Goal: Task Accomplishment & Management: Manage account settings

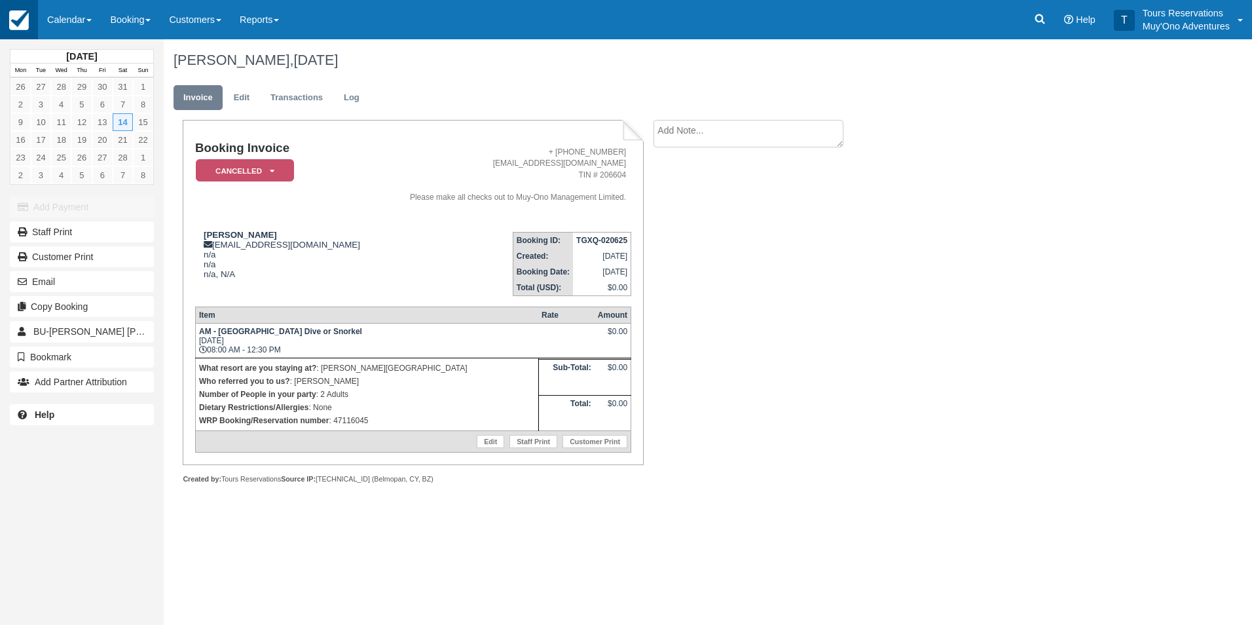
click at [20, 18] on img at bounding box center [19, 20] width 20 height 20
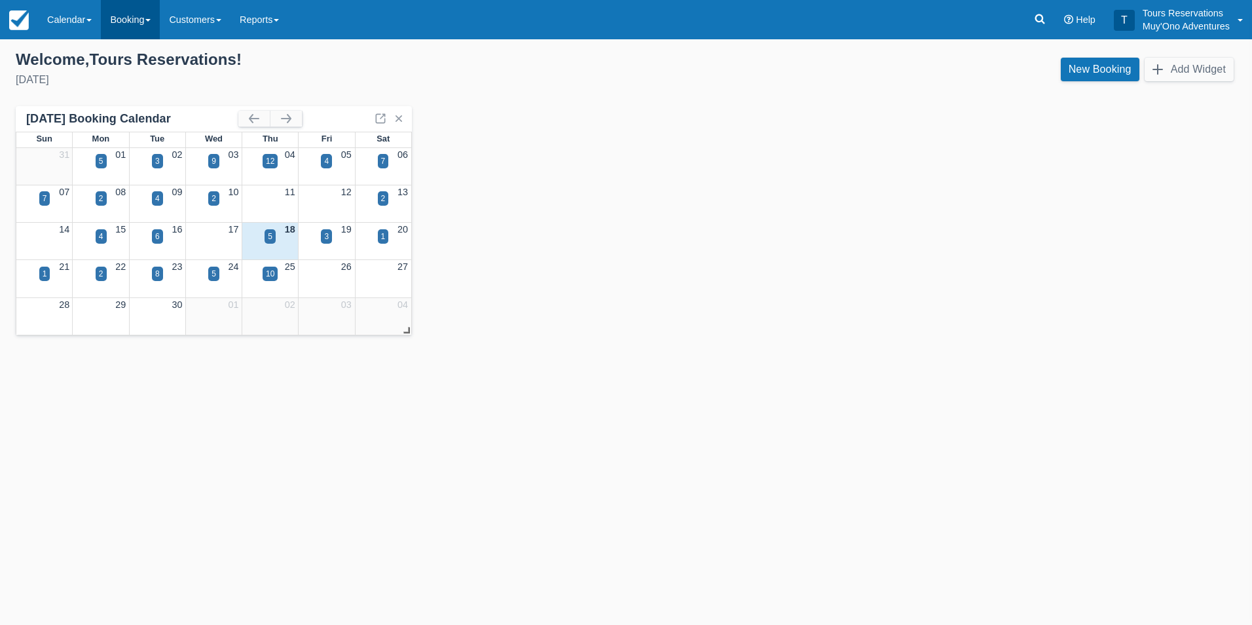
click at [145, 18] on link "Booking" at bounding box center [130, 19] width 59 height 39
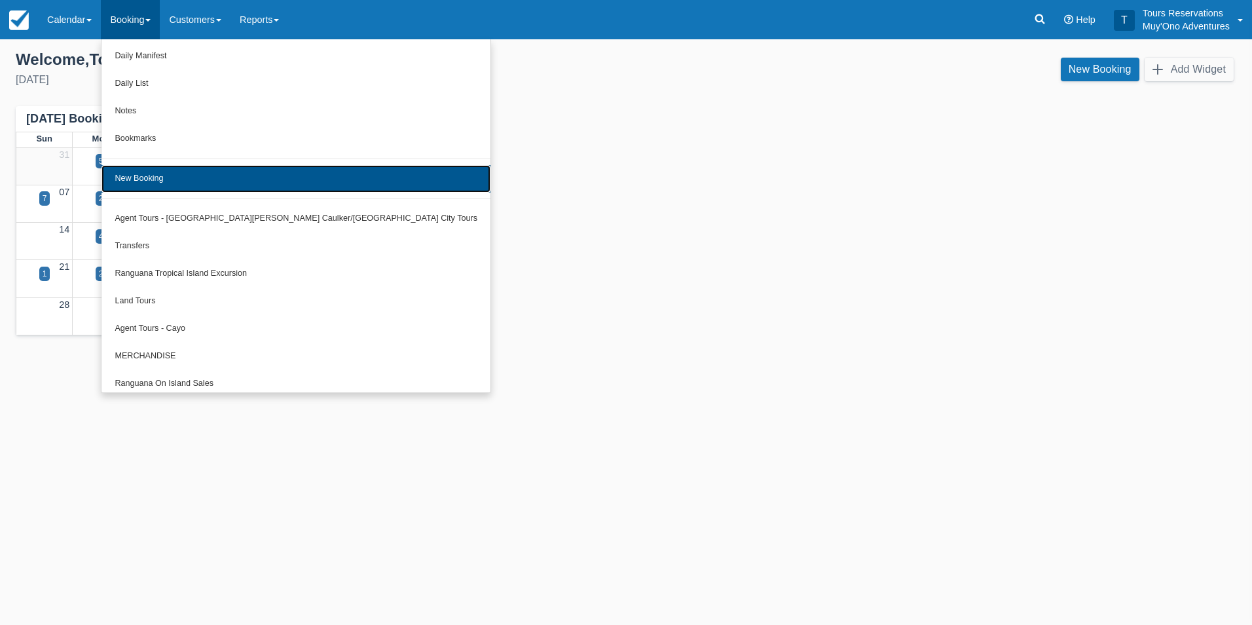
click at [187, 179] on link "New Booking" at bounding box center [296, 179] width 389 height 28
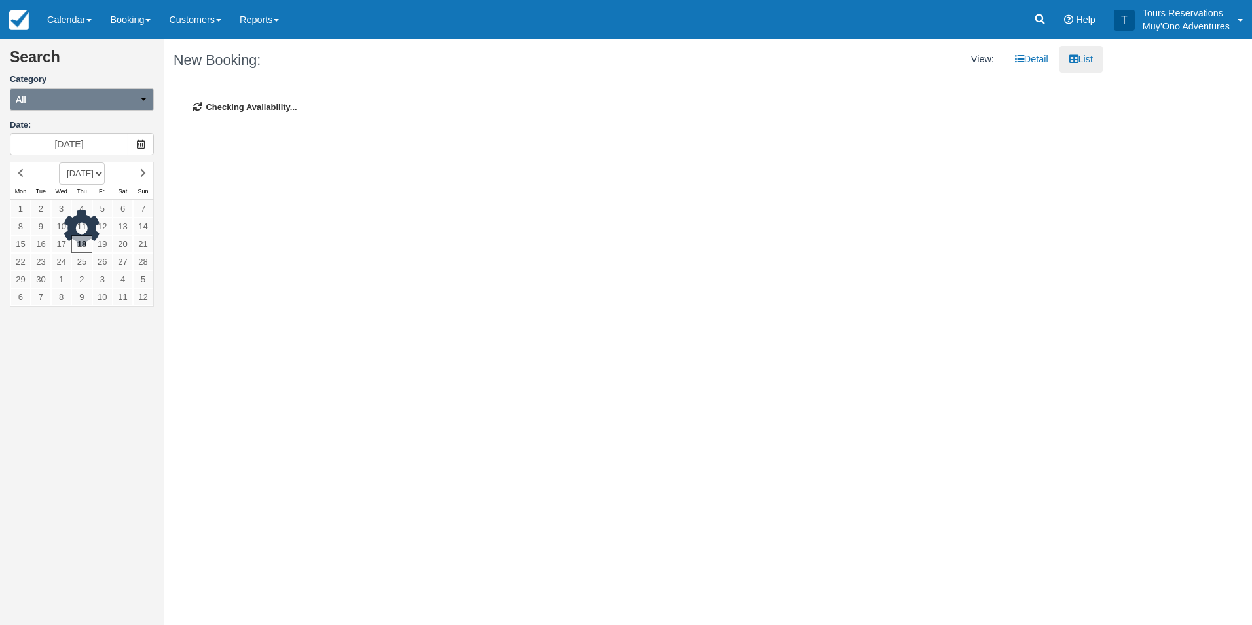
click at [141, 104] on button "All" at bounding box center [82, 99] width 144 height 22
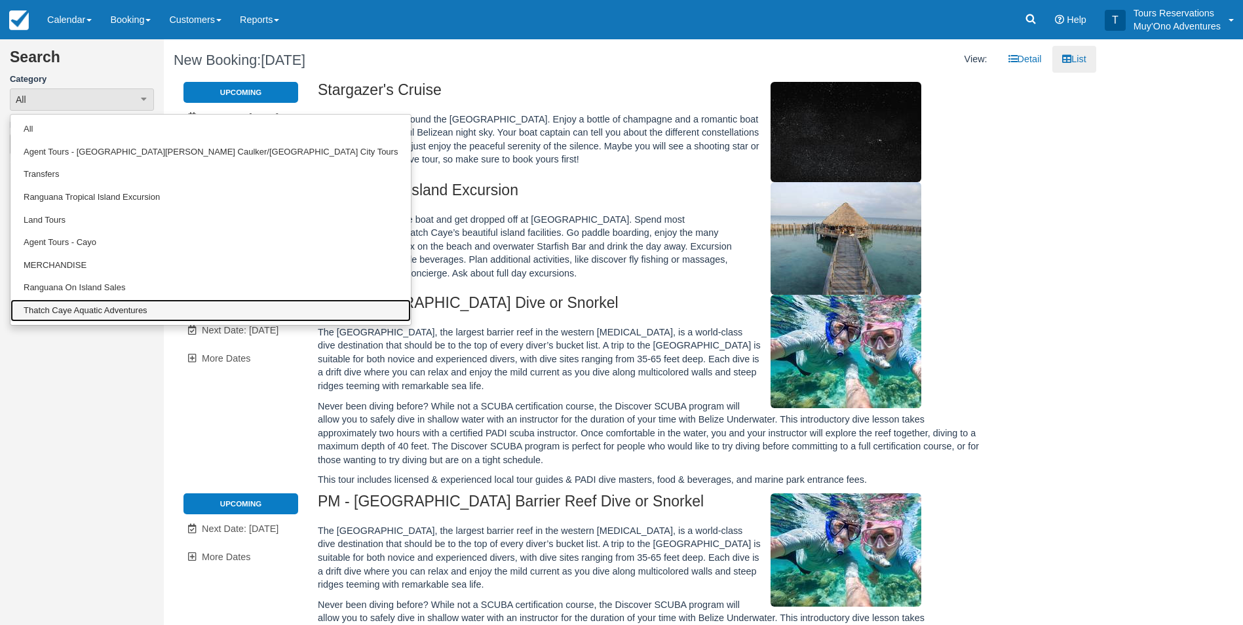
click at [80, 310] on link "Thatch Caye Aquatic Adventures" at bounding box center [210, 310] width 400 height 23
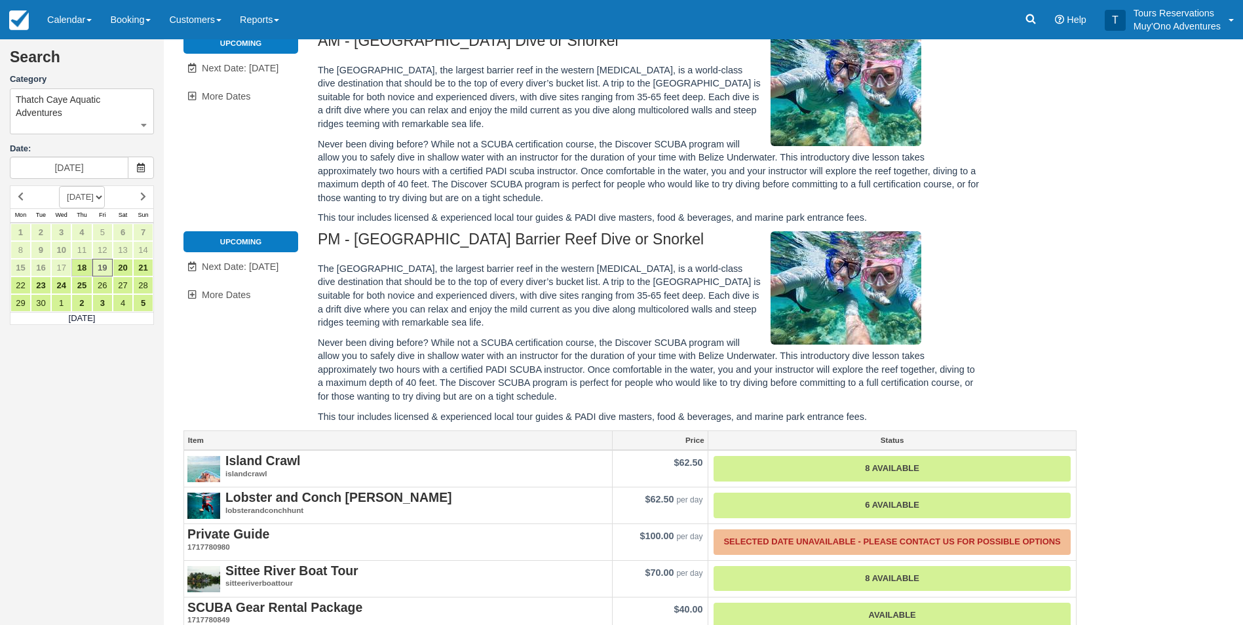
scroll to position [430, 0]
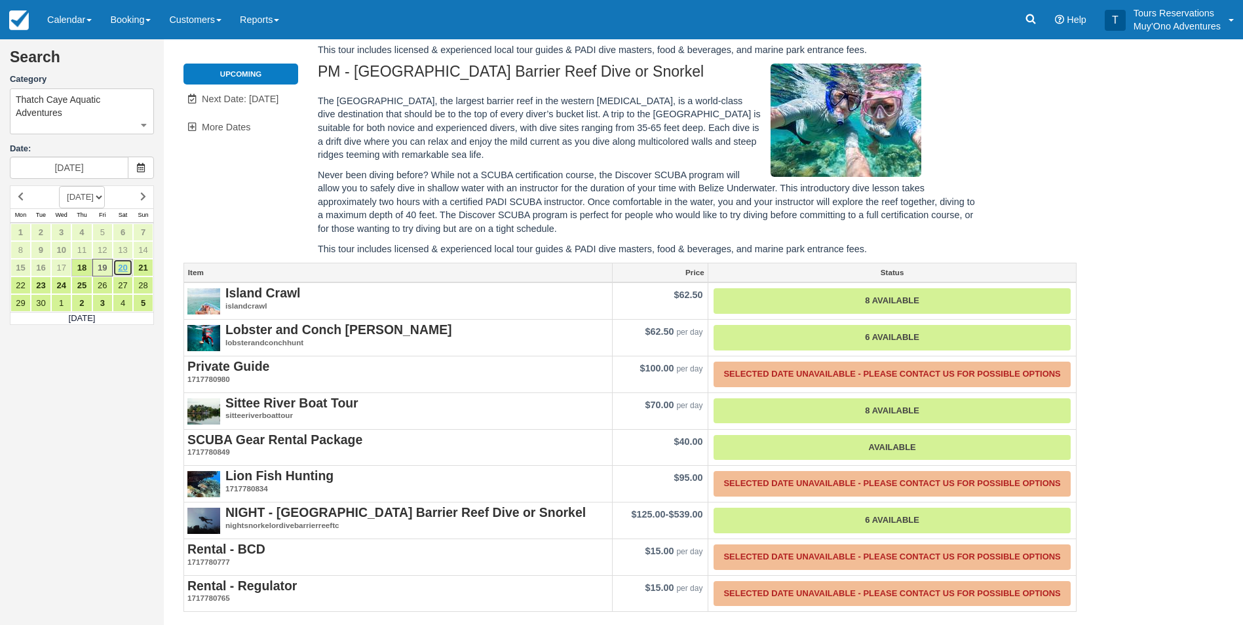
click at [124, 267] on link "20" at bounding box center [123, 268] width 20 height 18
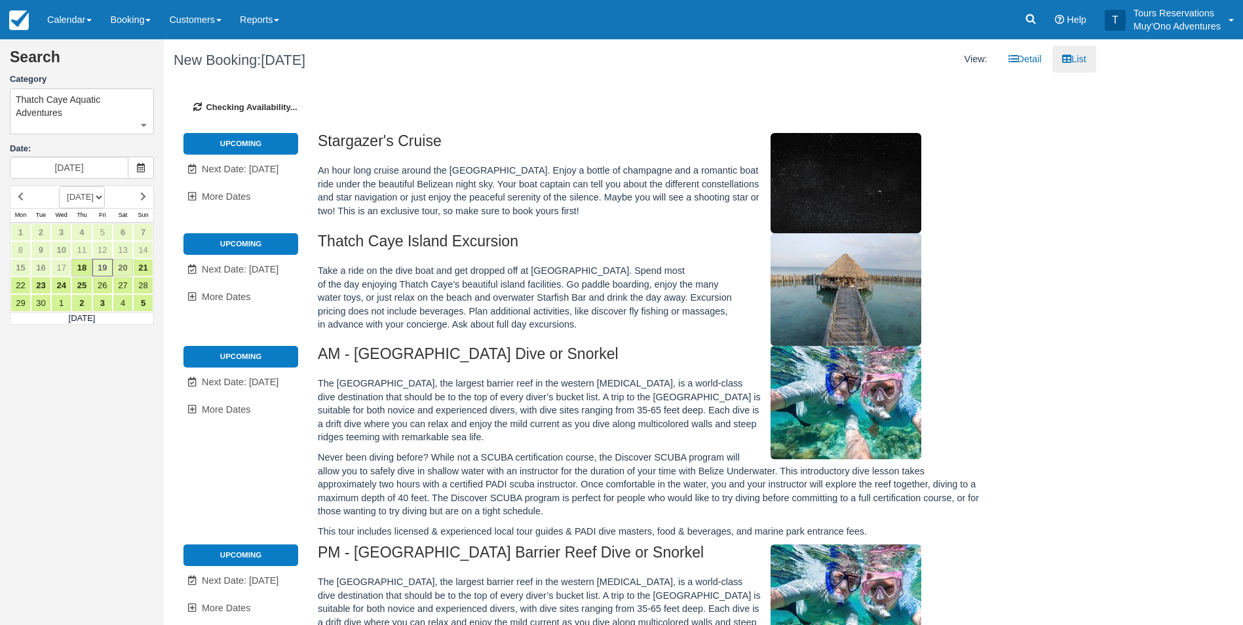
type input "09/20/25"
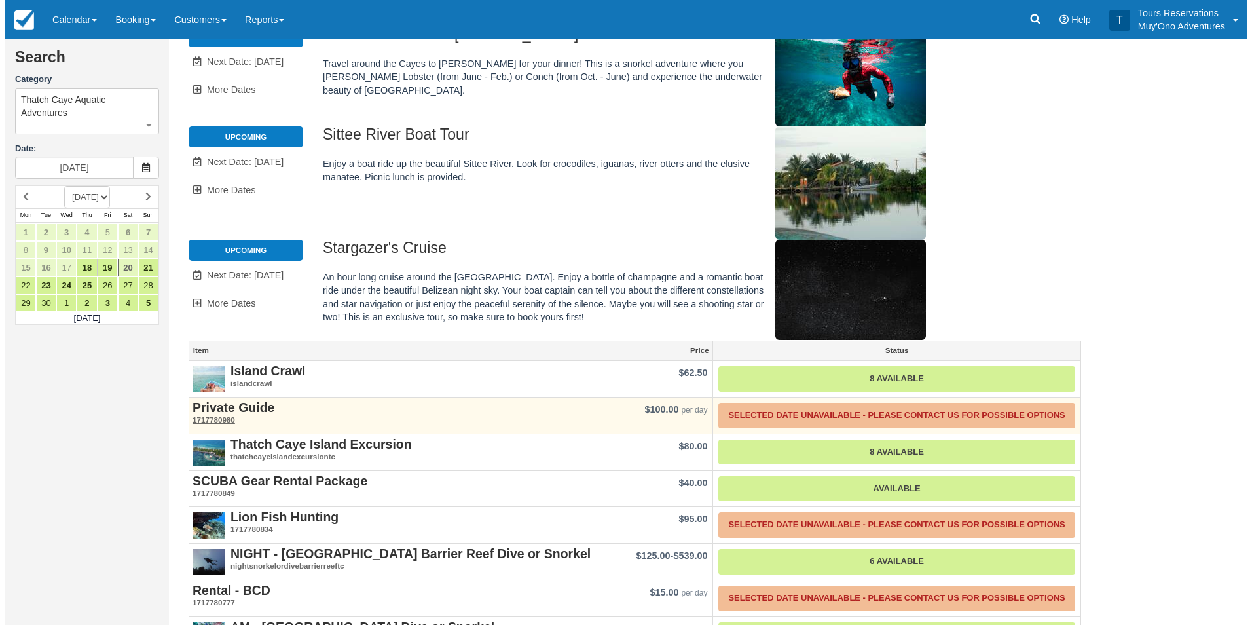
scroll to position [170, 0]
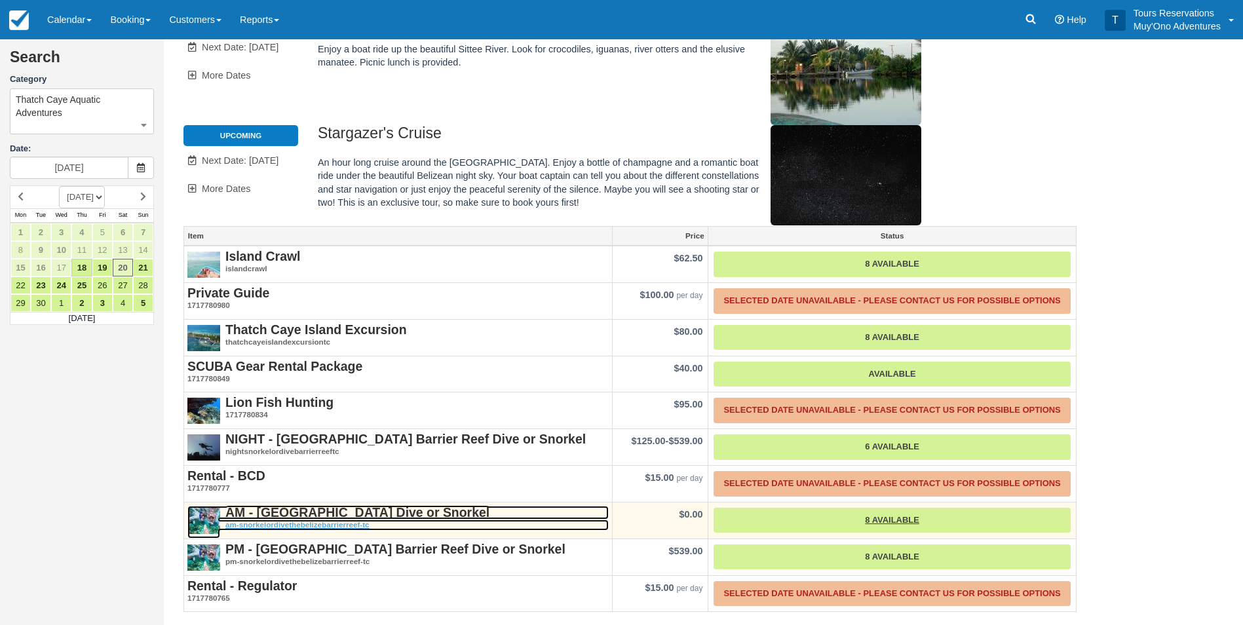
click at [322, 512] on strong "AM - [GEOGRAPHIC_DATA] Dive or Snorkel" at bounding box center [357, 512] width 264 height 14
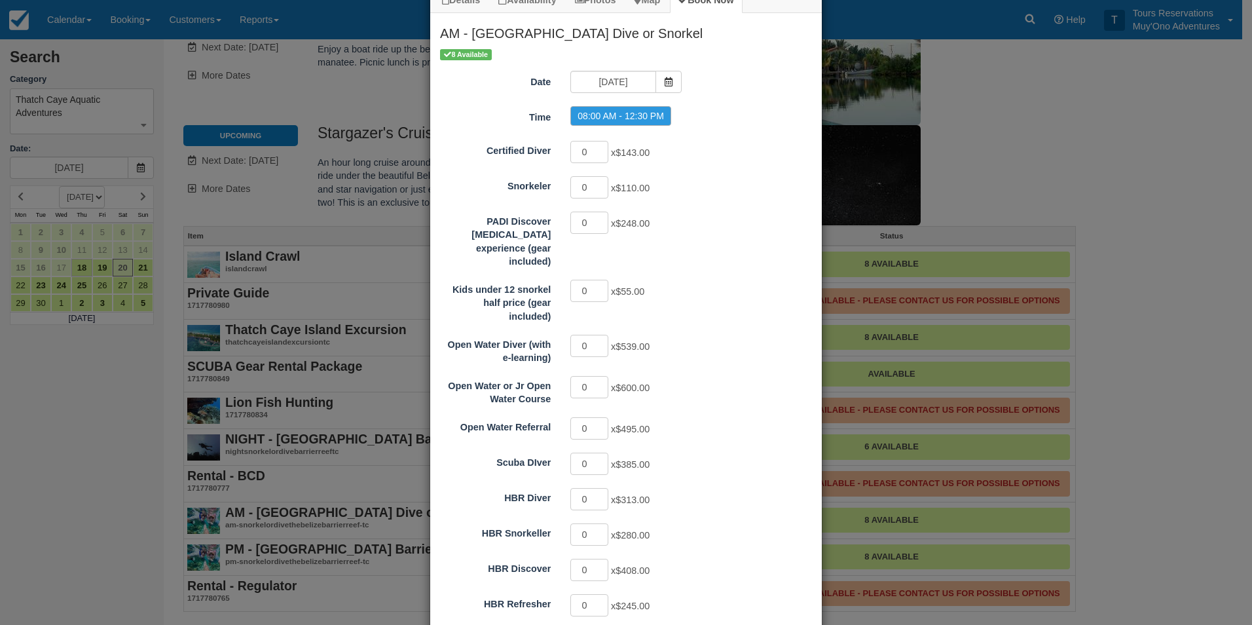
scroll to position [65, 0]
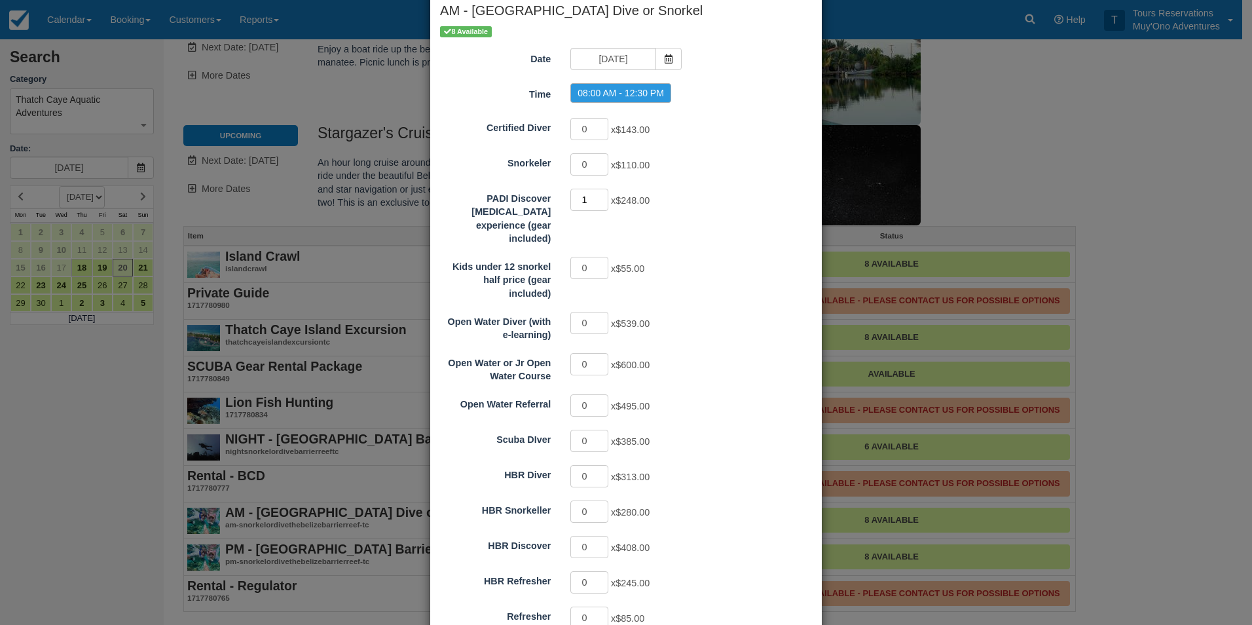
type input "1"
click at [597, 196] on input "1" at bounding box center [589, 200] width 38 height 22
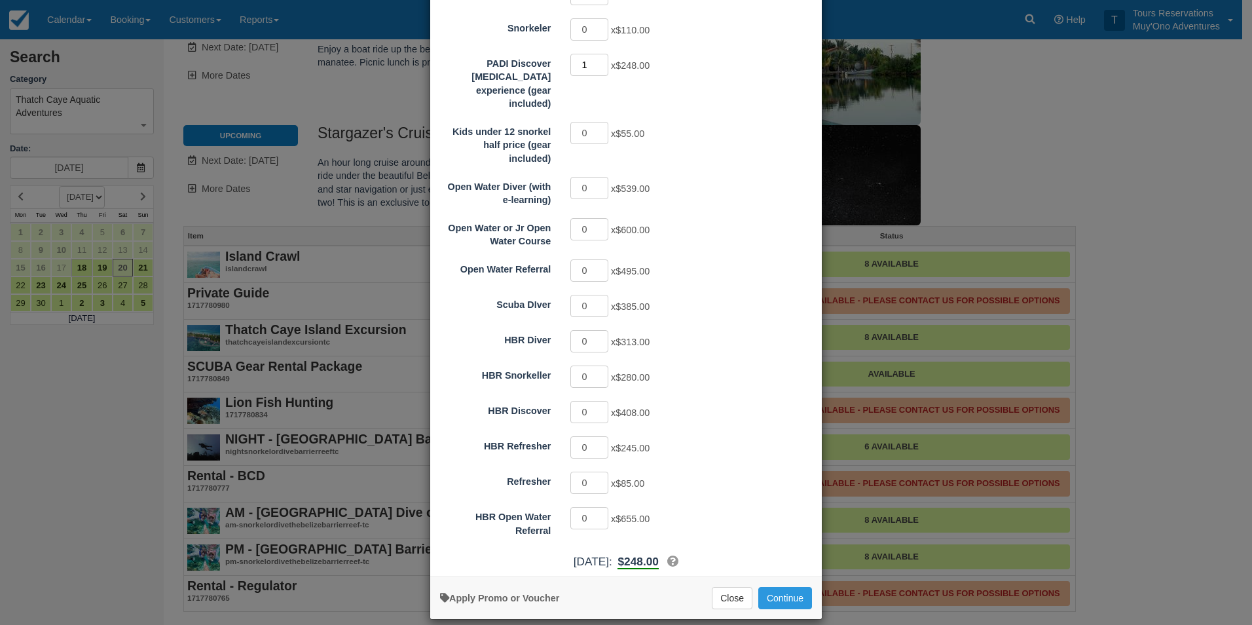
scroll to position [201, 0]
click at [773, 586] on button "Continue" at bounding box center [785, 597] width 54 height 22
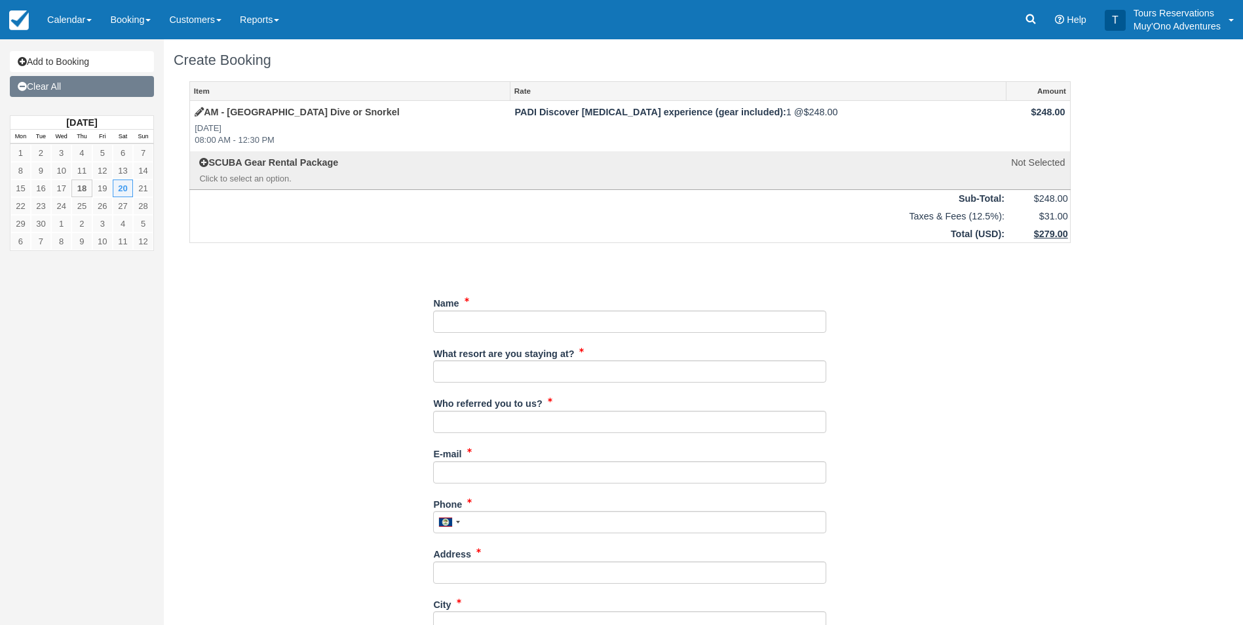
click at [66, 78] on link "Clear All" at bounding box center [82, 86] width 144 height 21
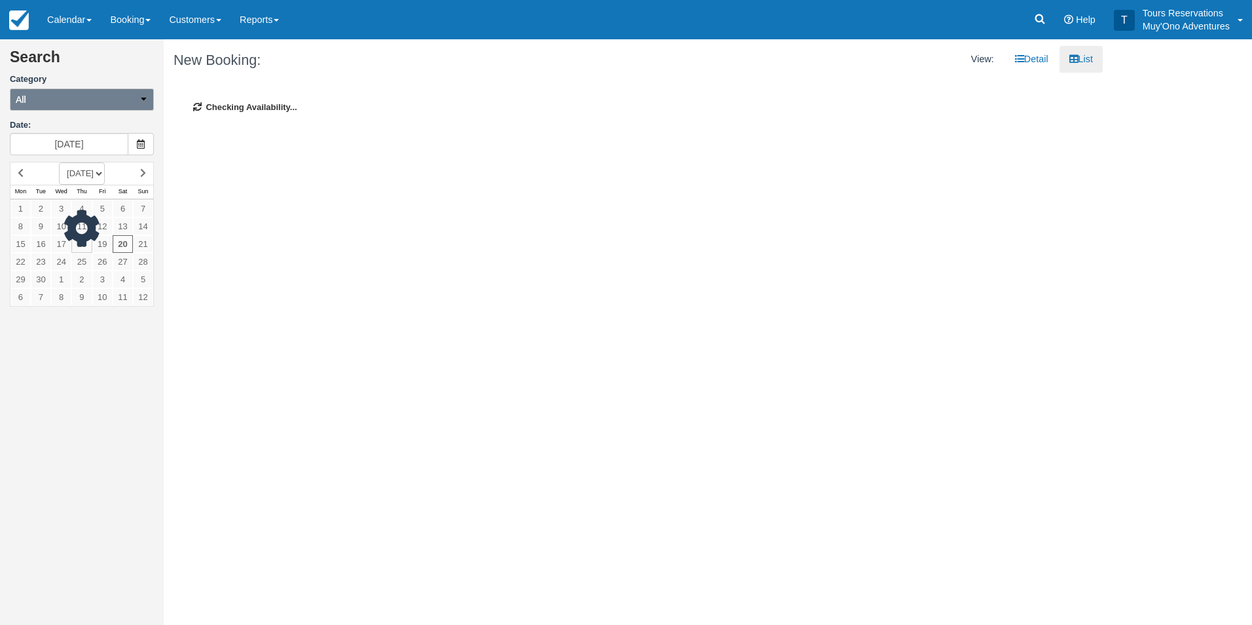
click at [133, 99] on button "All" at bounding box center [82, 99] width 144 height 22
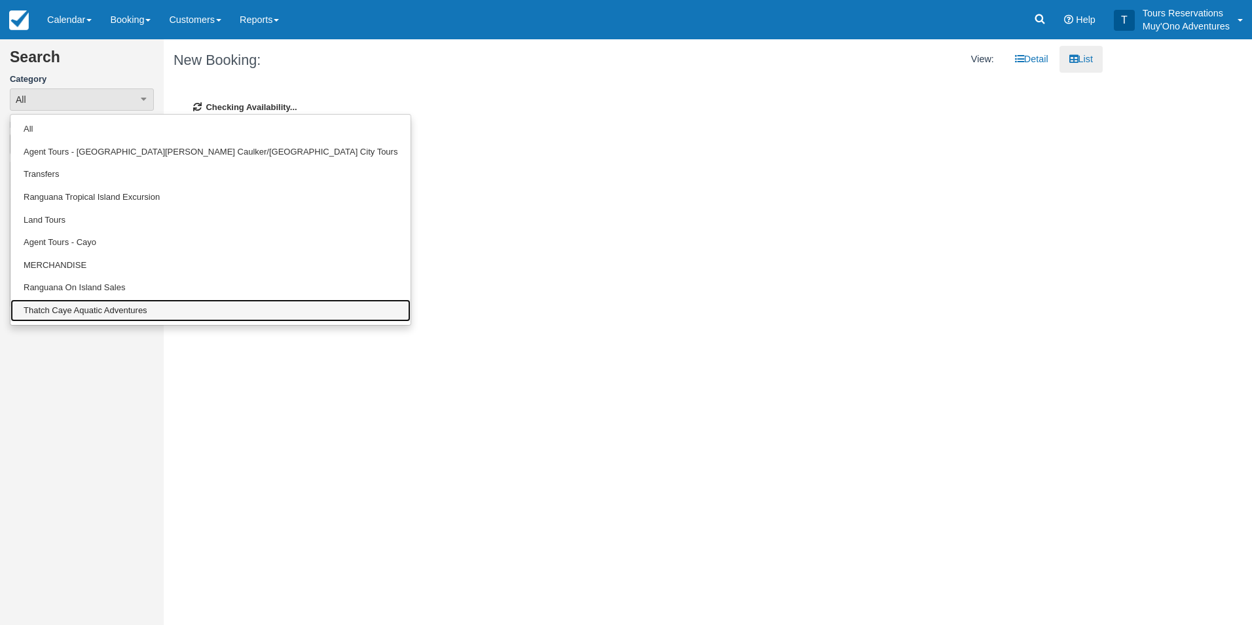
click at [68, 314] on link "Thatch Caye Aquatic Adventures" at bounding box center [210, 310] width 400 height 23
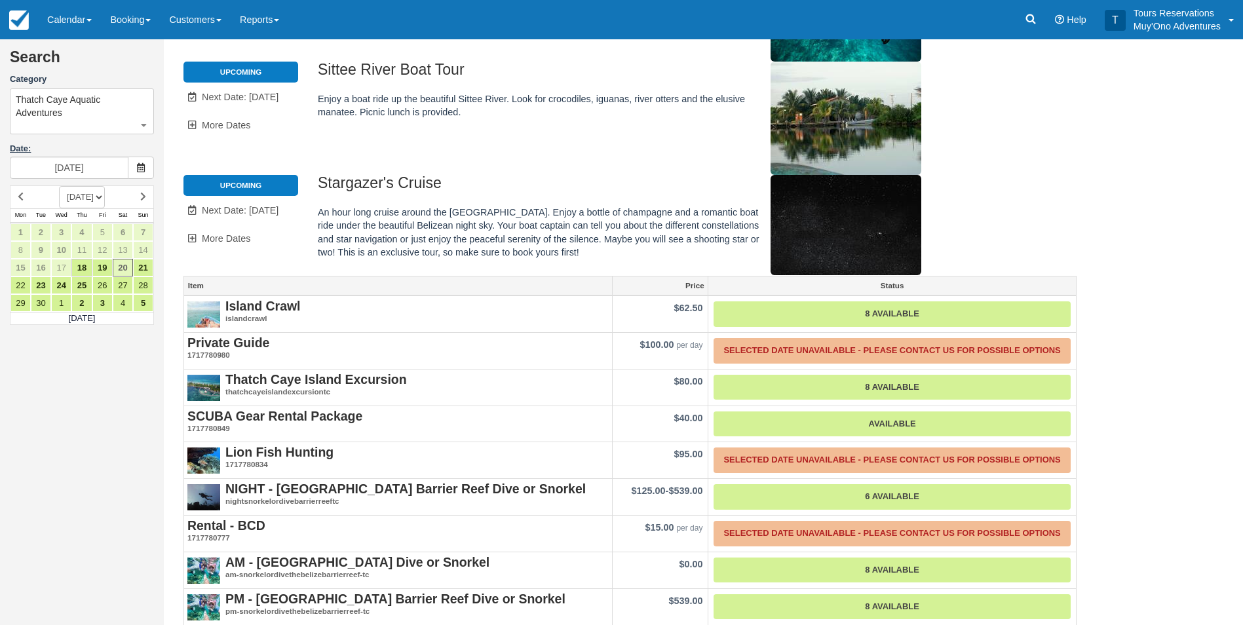
scroll to position [170, 0]
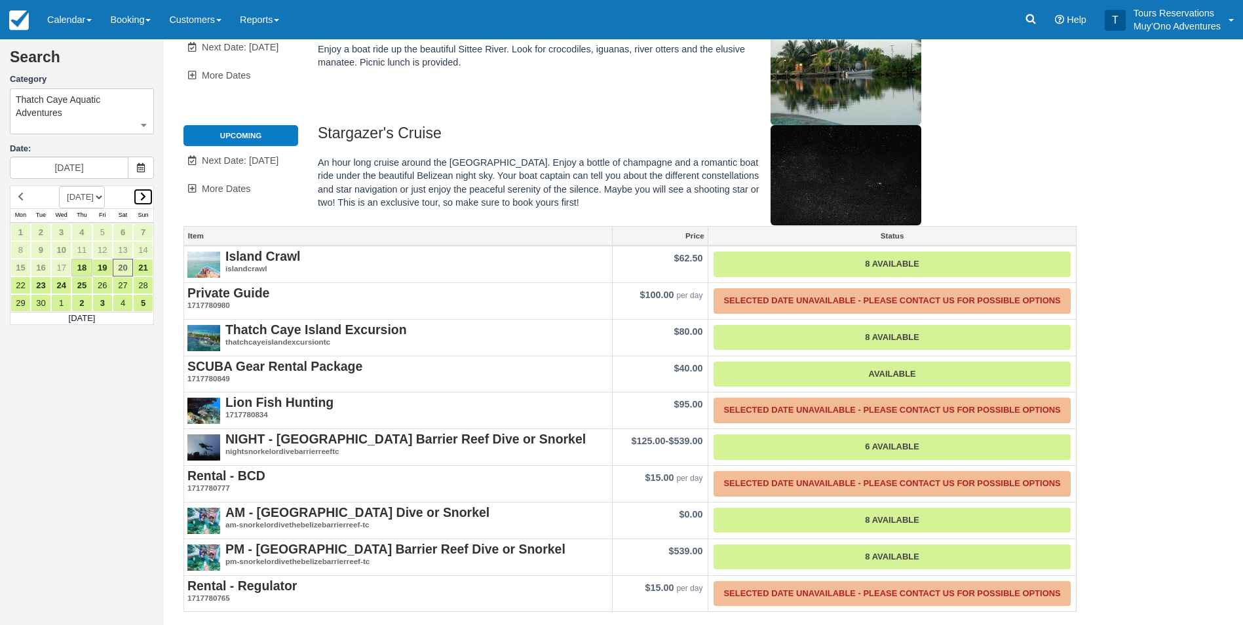
click at [139, 193] on link at bounding box center [143, 197] width 20 height 18
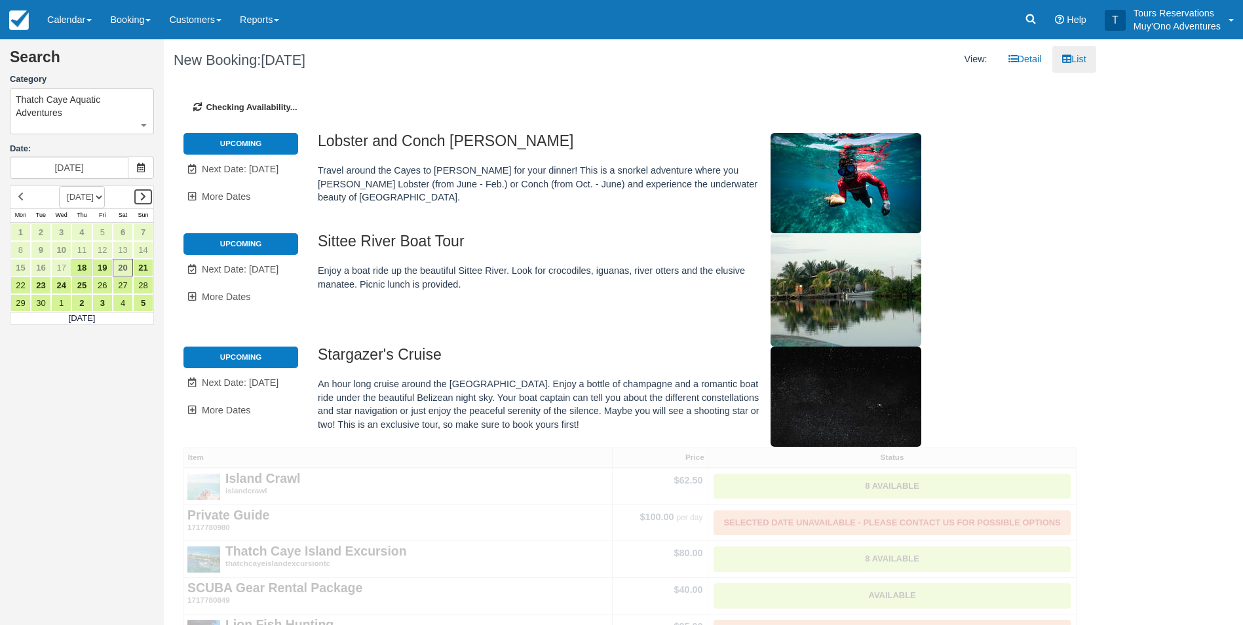
click at [139, 193] on link at bounding box center [143, 197] width 20 height 18
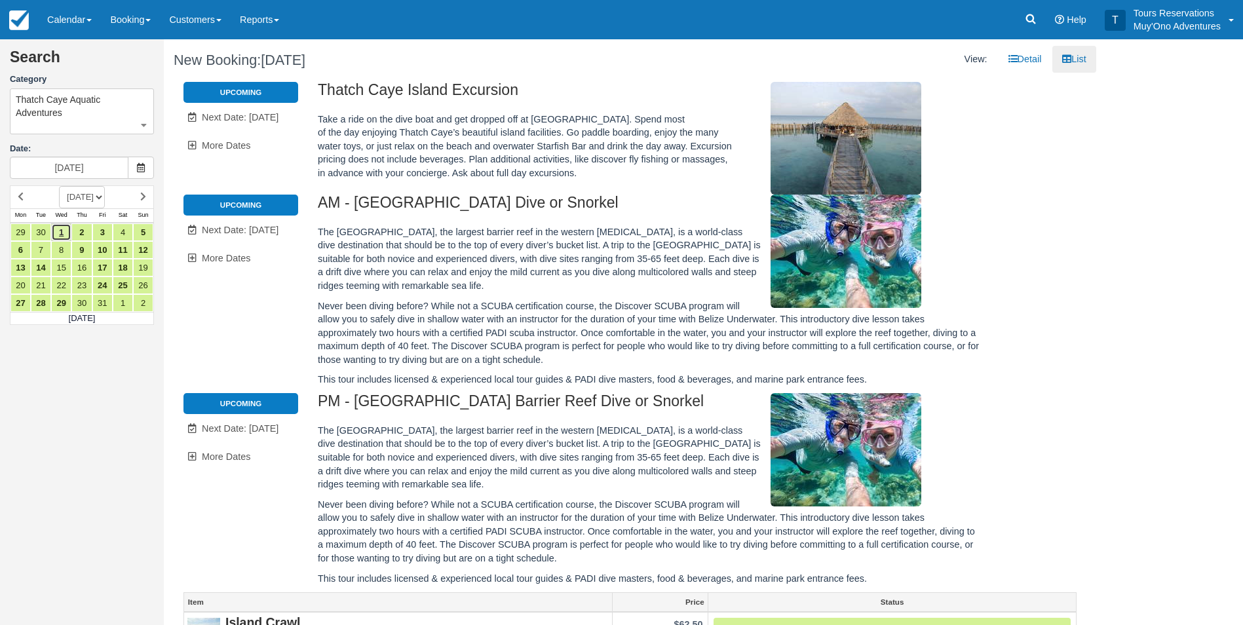
click at [62, 231] on link "1" at bounding box center [61, 232] width 20 height 18
click at [247, 234] on span "Next Date: Oct 2" at bounding box center [240, 230] width 77 height 10
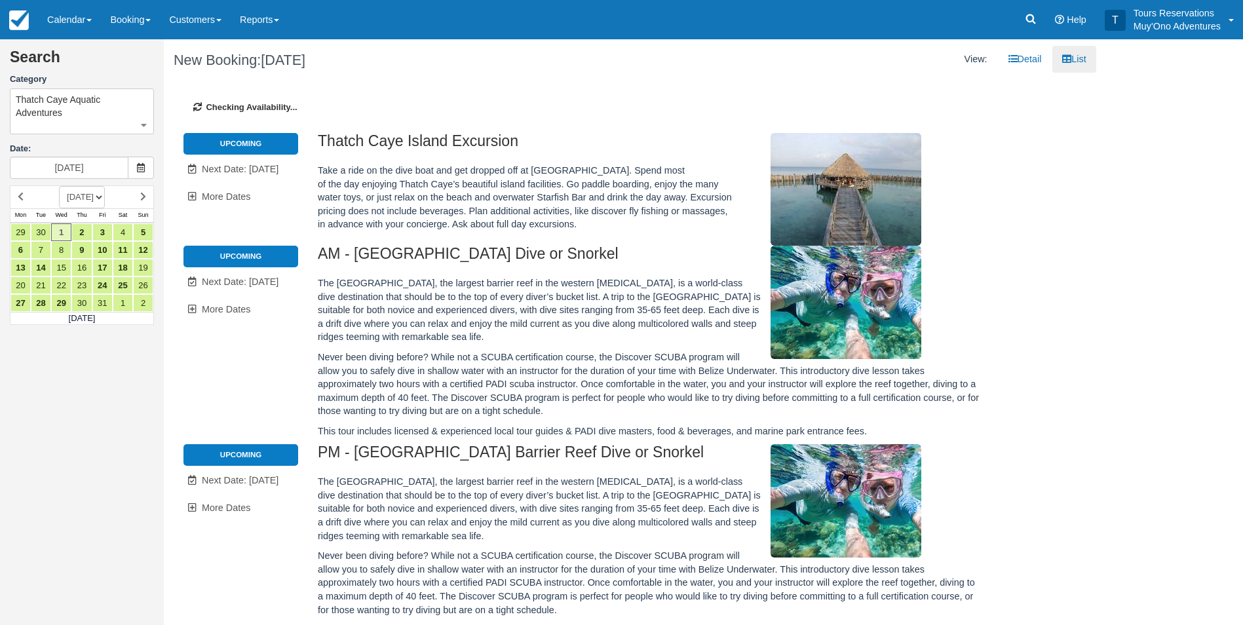
type input "[DATE]"
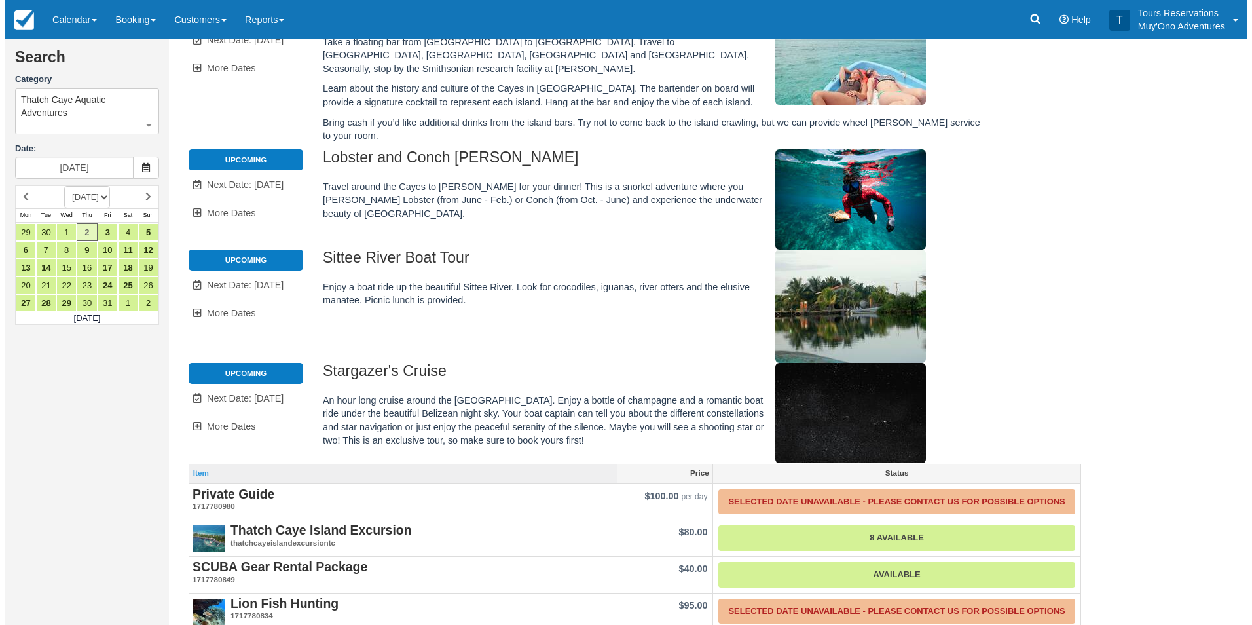
scroll to position [265, 0]
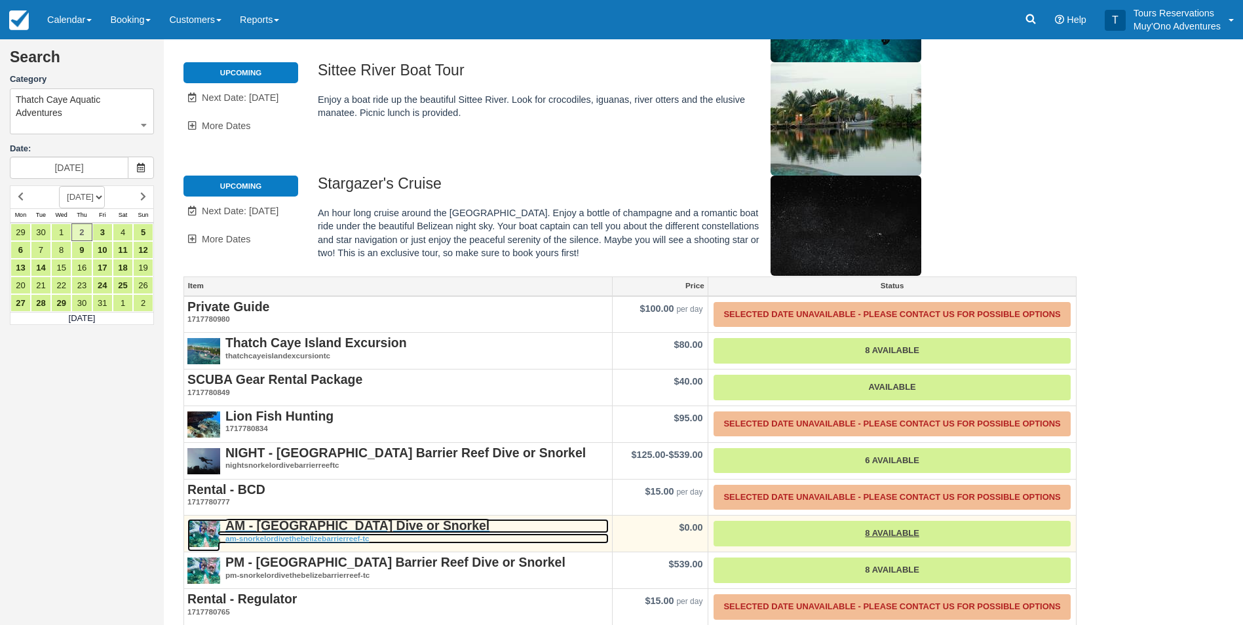
click at [318, 518] on strong "AM - [GEOGRAPHIC_DATA] Dive or Snorkel" at bounding box center [357, 525] width 264 height 14
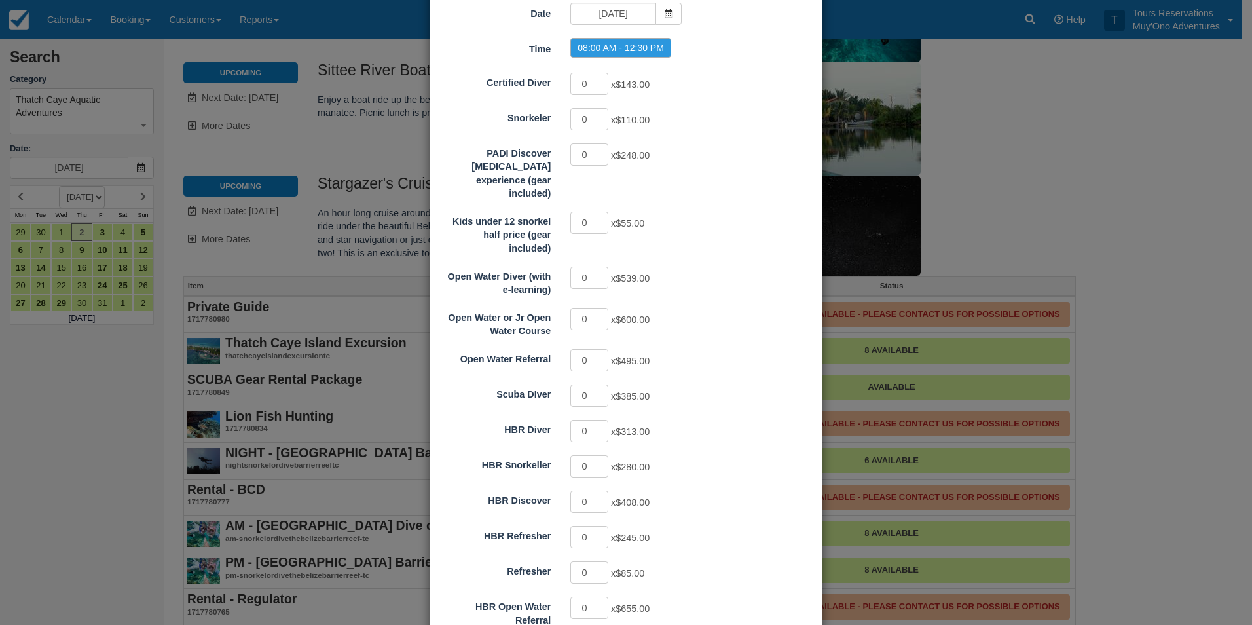
scroll to position [0, 0]
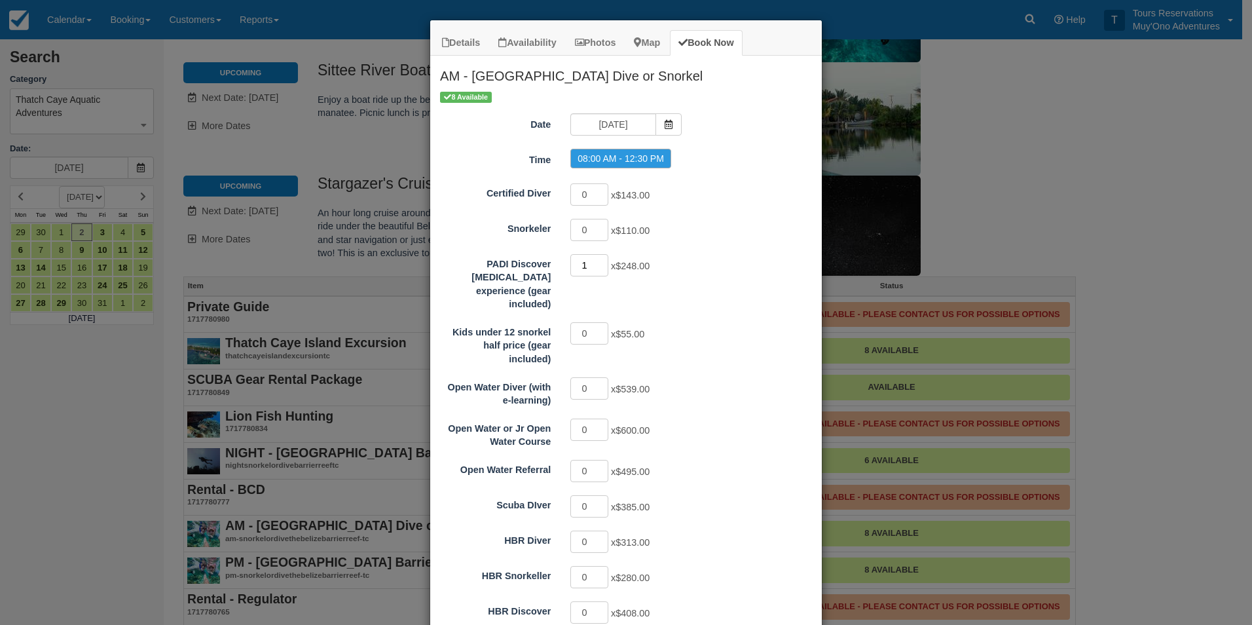
click at [595, 262] on input "1" at bounding box center [589, 265] width 38 height 22
type input "2"
click at [595, 262] on input "2" at bounding box center [589, 265] width 38 height 22
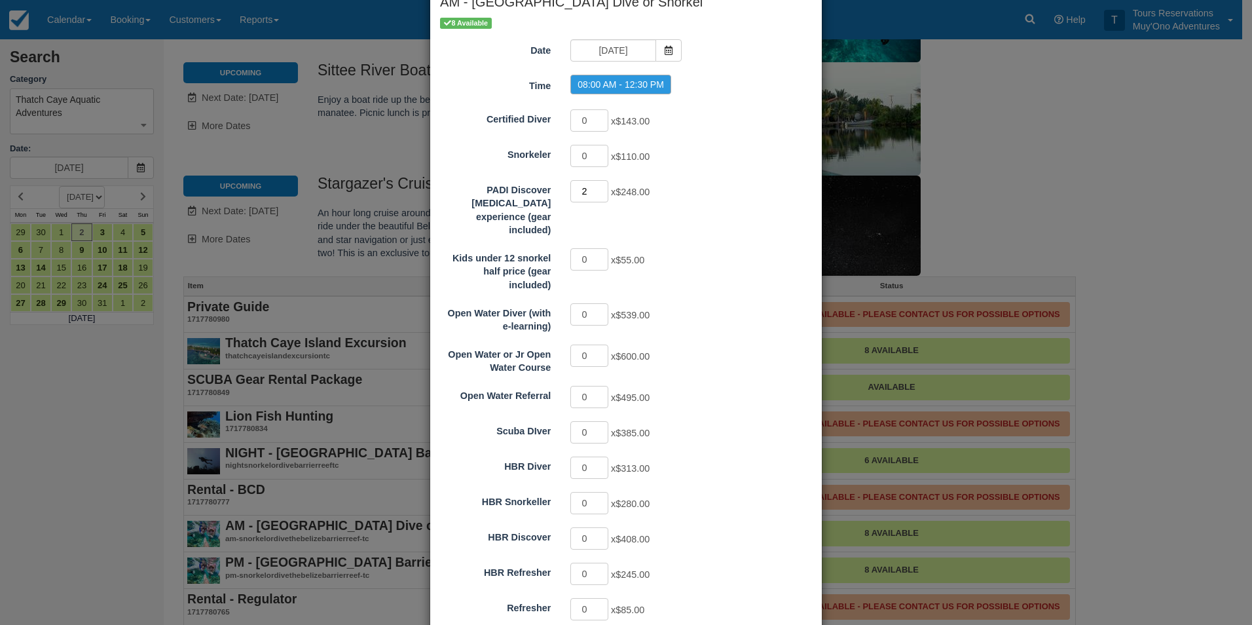
scroll to position [201, 0]
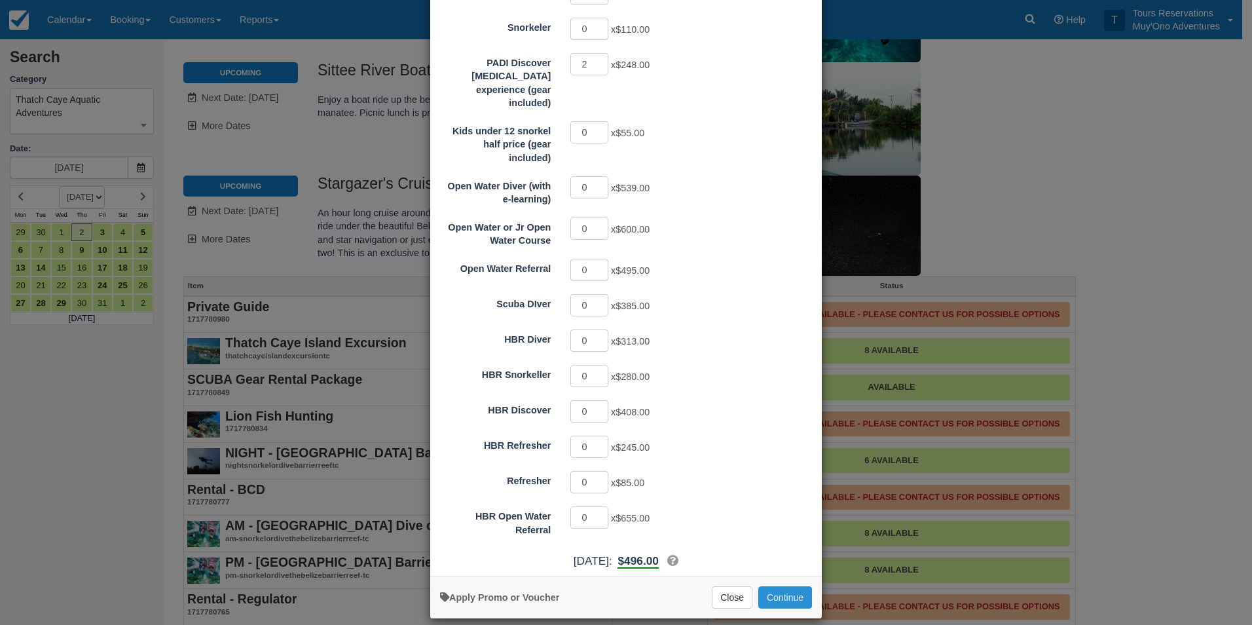
click at [777, 586] on button "Continue" at bounding box center [785, 597] width 54 height 22
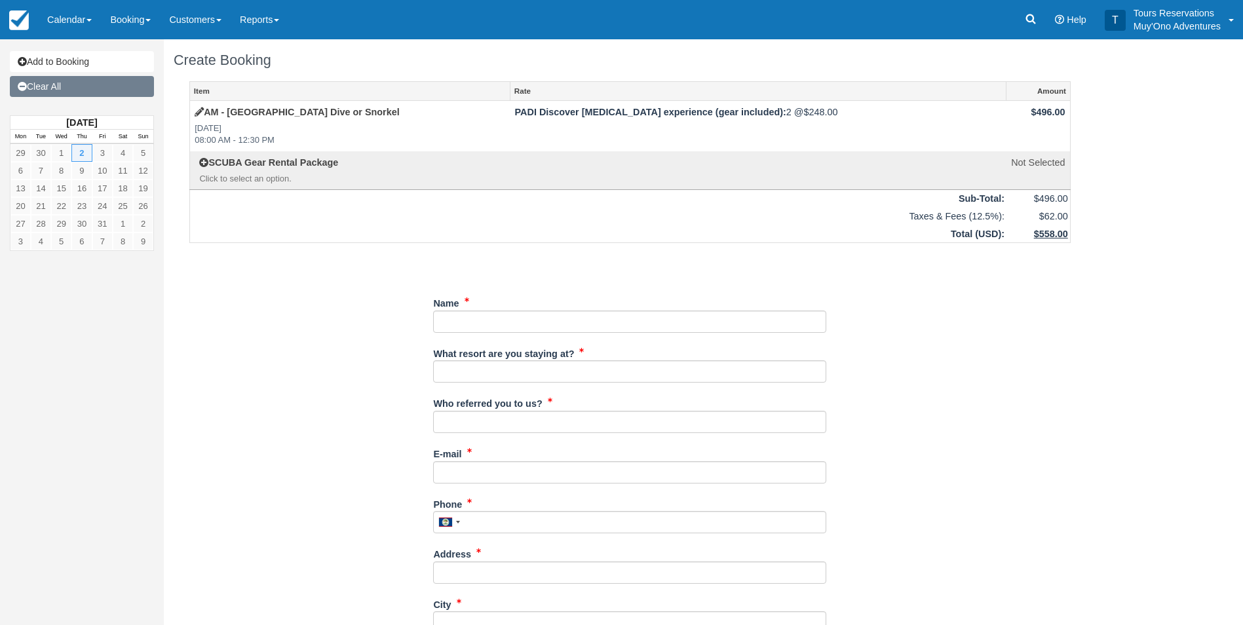
click at [65, 86] on link "Clear All" at bounding box center [82, 86] width 144 height 21
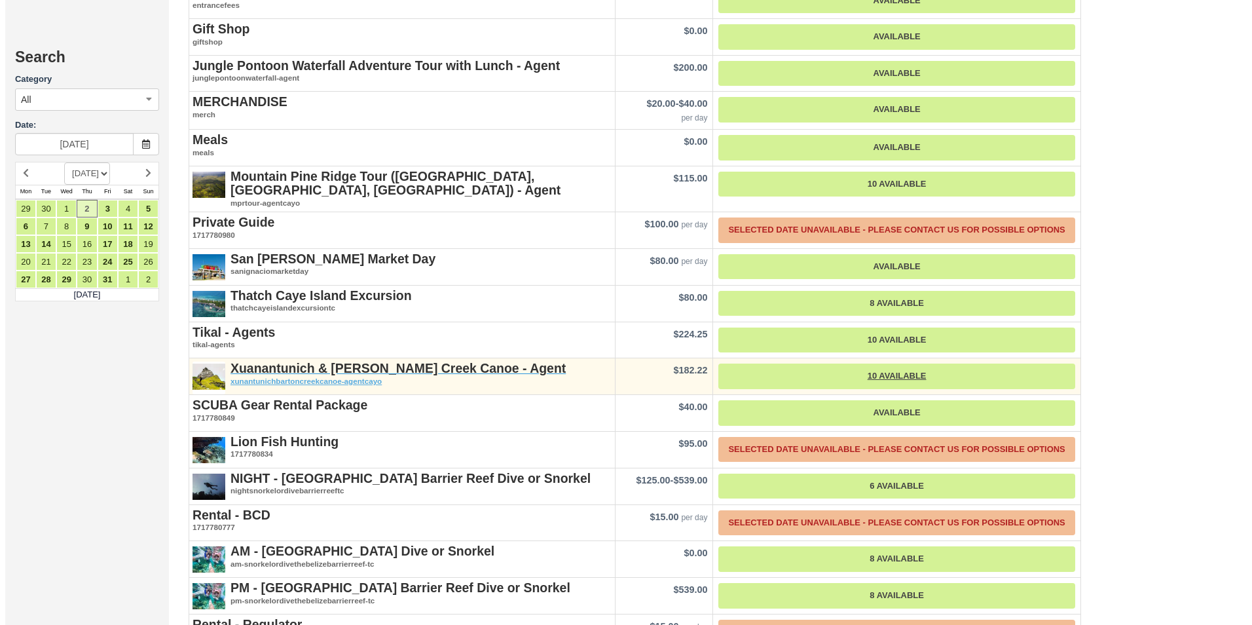
scroll to position [1703, 0]
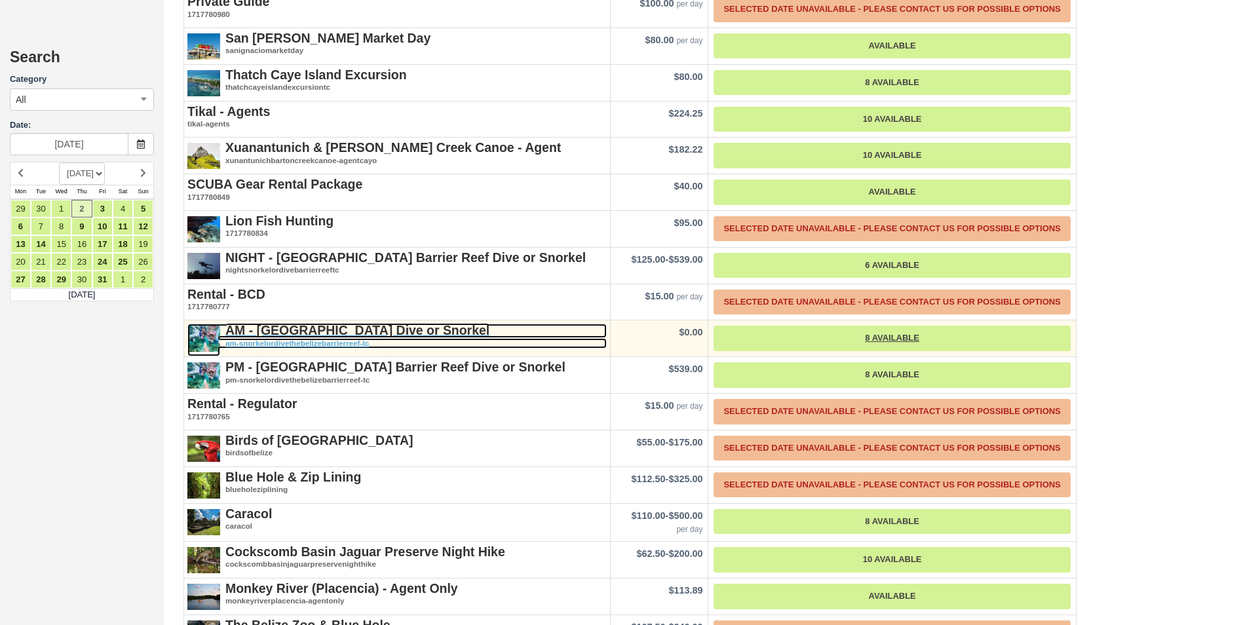
click at [354, 323] on strong "AM - [GEOGRAPHIC_DATA] Dive or Snorkel" at bounding box center [357, 330] width 264 height 14
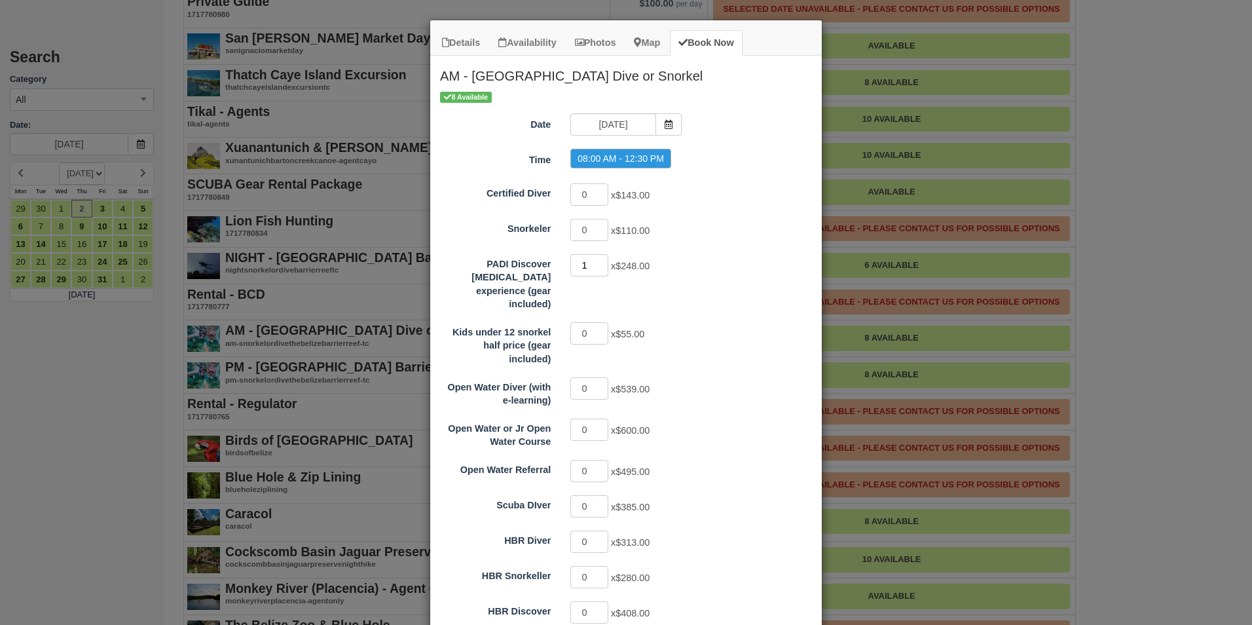
click at [599, 261] on input "1" at bounding box center [589, 265] width 38 height 22
type input "2"
click at [599, 261] on input "2" at bounding box center [589, 265] width 38 height 22
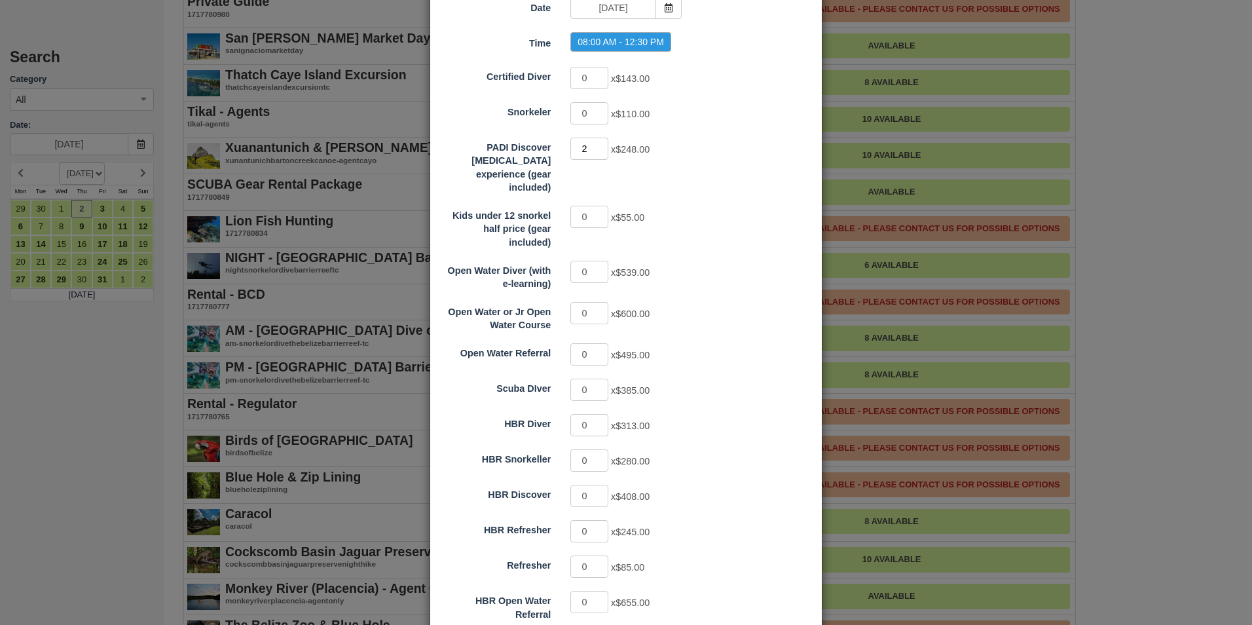
scroll to position [0, 0]
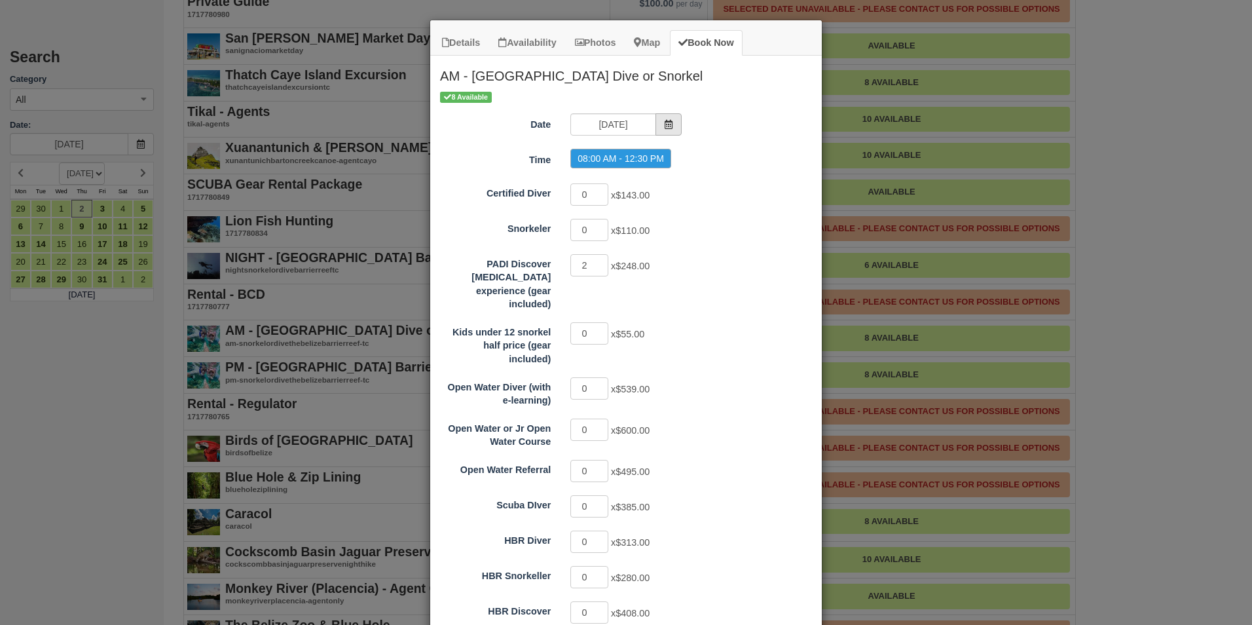
click at [664, 120] on icon "Item Modal" at bounding box center [668, 124] width 9 height 9
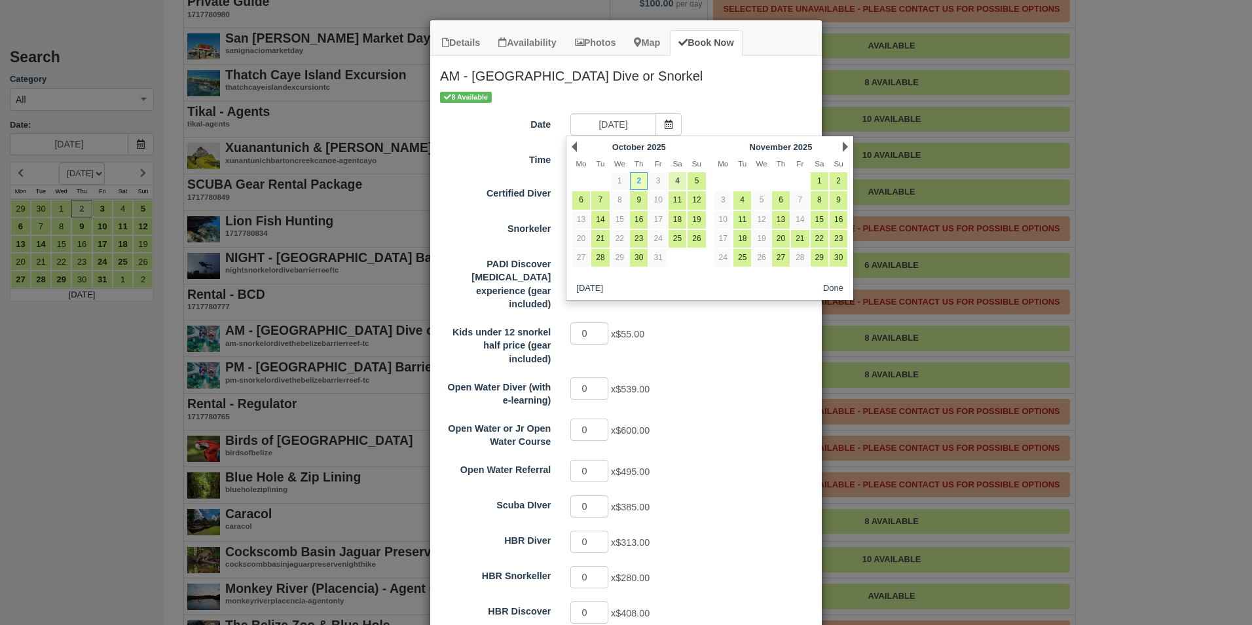
click at [673, 177] on link "4" at bounding box center [678, 181] width 18 height 18
type input "10/04/25"
radio input "false"
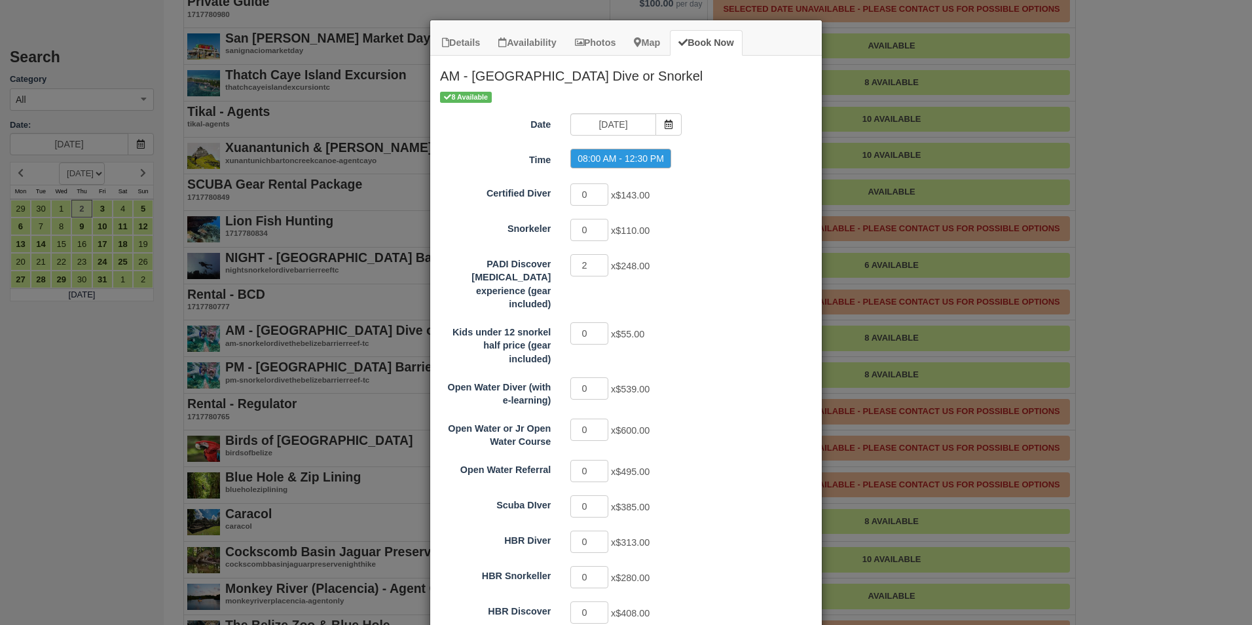
scroll to position [201, 0]
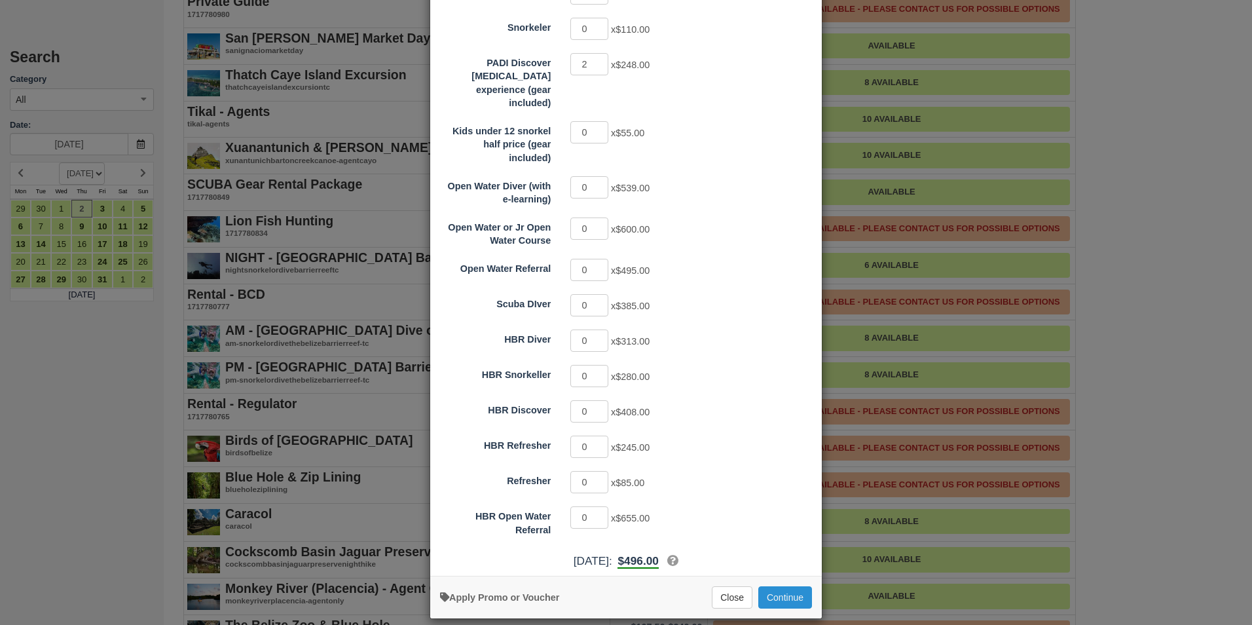
click at [794, 586] on button "Continue" at bounding box center [785, 597] width 54 height 22
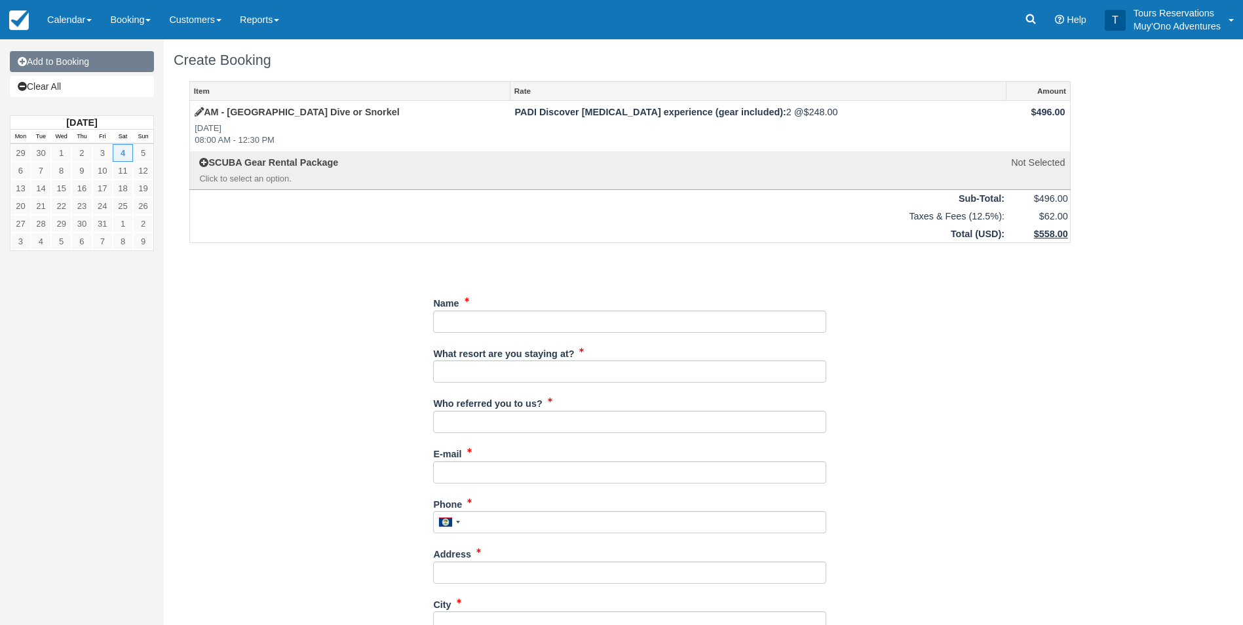
click at [79, 60] on link "Add to Booking" at bounding box center [82, 61] width 144 height 21
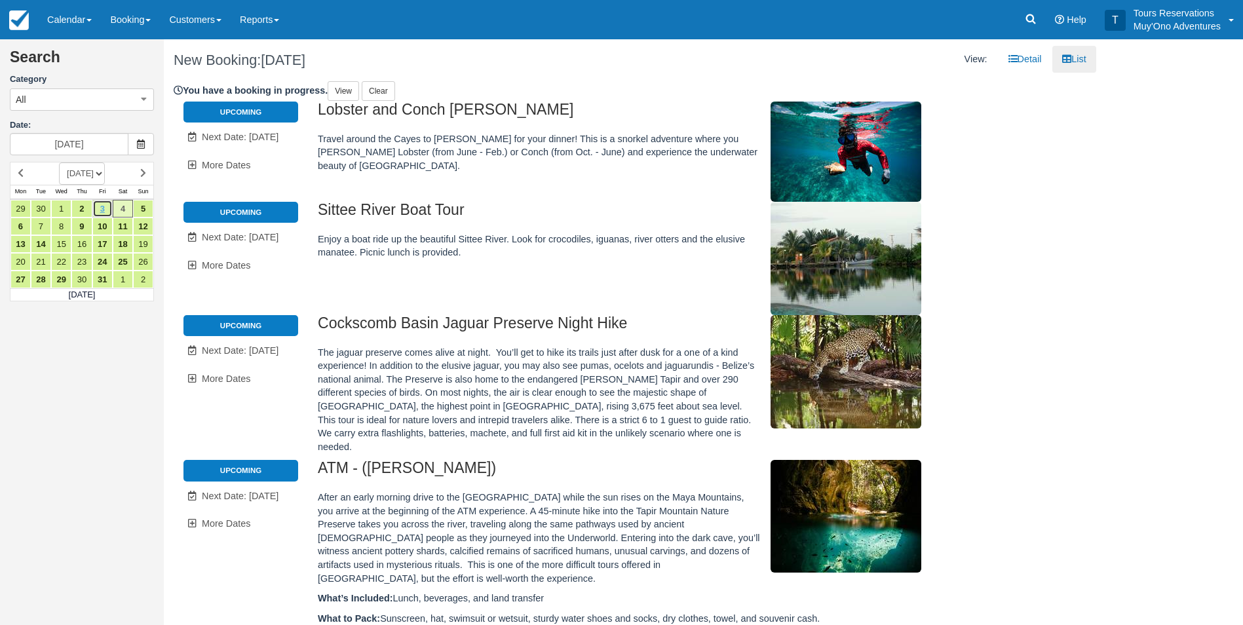
click at [100, 205] on link "3" at bounding box center [102, 209] width 20 height 18
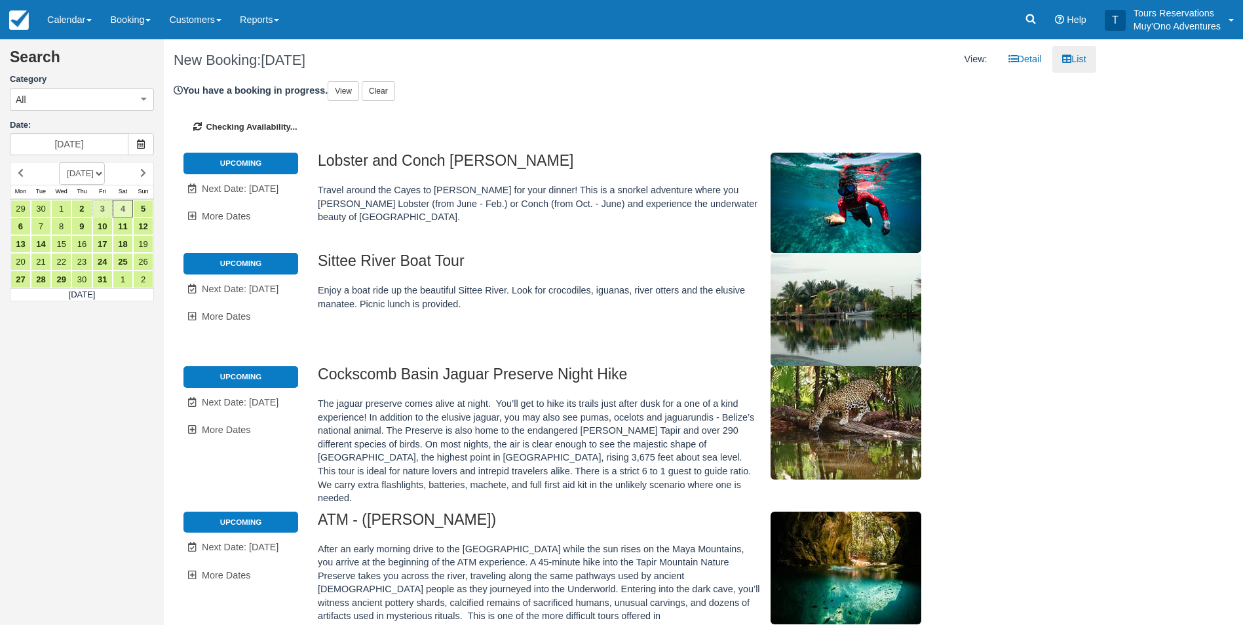
type input "10/03/25"
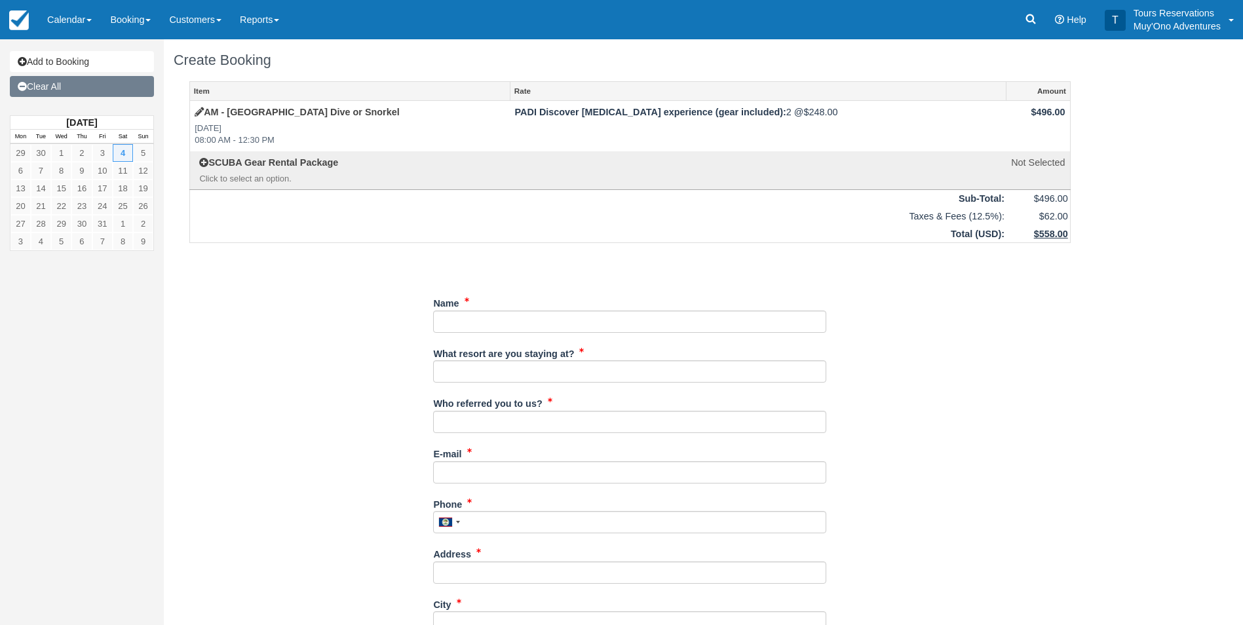
click at [53, 79] on link "Clear All" at bounding box center [82, 86] width 144 height 21
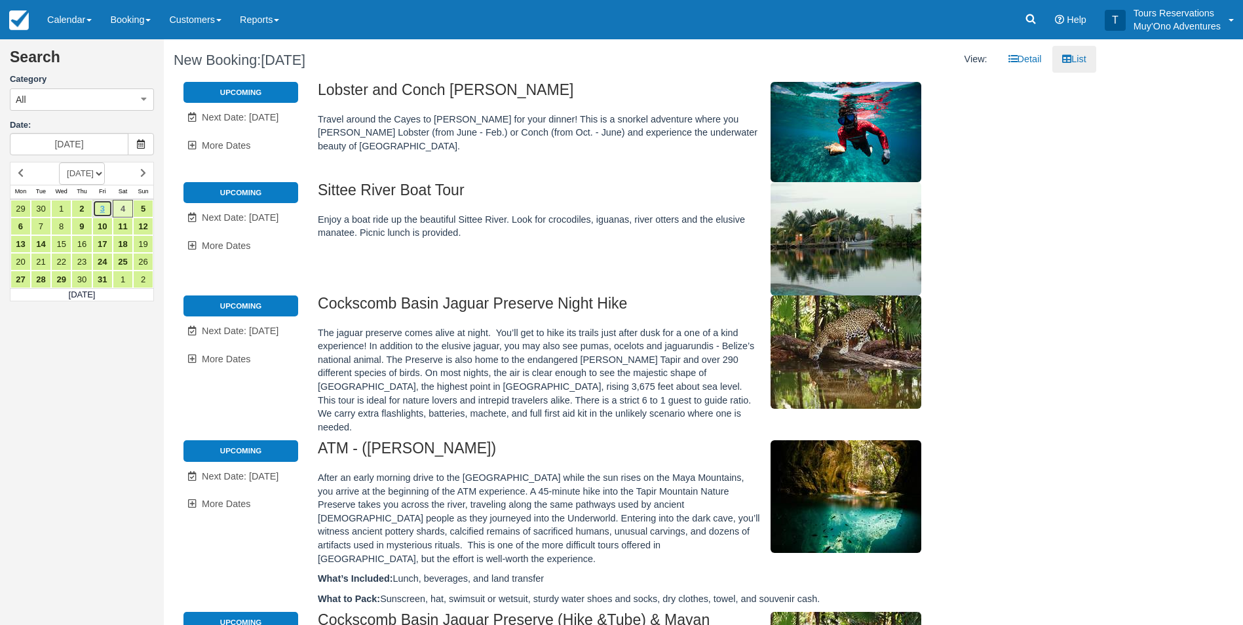
click at [100, 208] on link "3" at bounding box center [102, 209] width 20 height 18
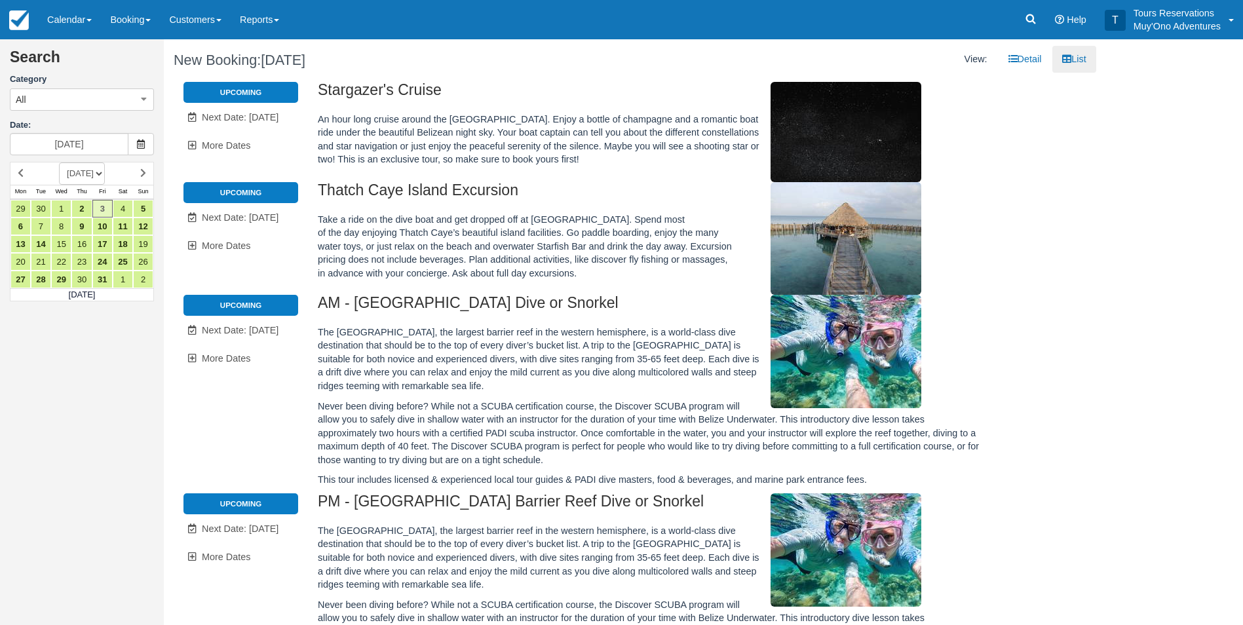
click at [219, 87] on li "Upcoming" at bounding box center [240, 92] width 115 height 21
click at [229, 114] on span "Next Date: Oct 4" at bounding box center [240, 117] width 77 height 10
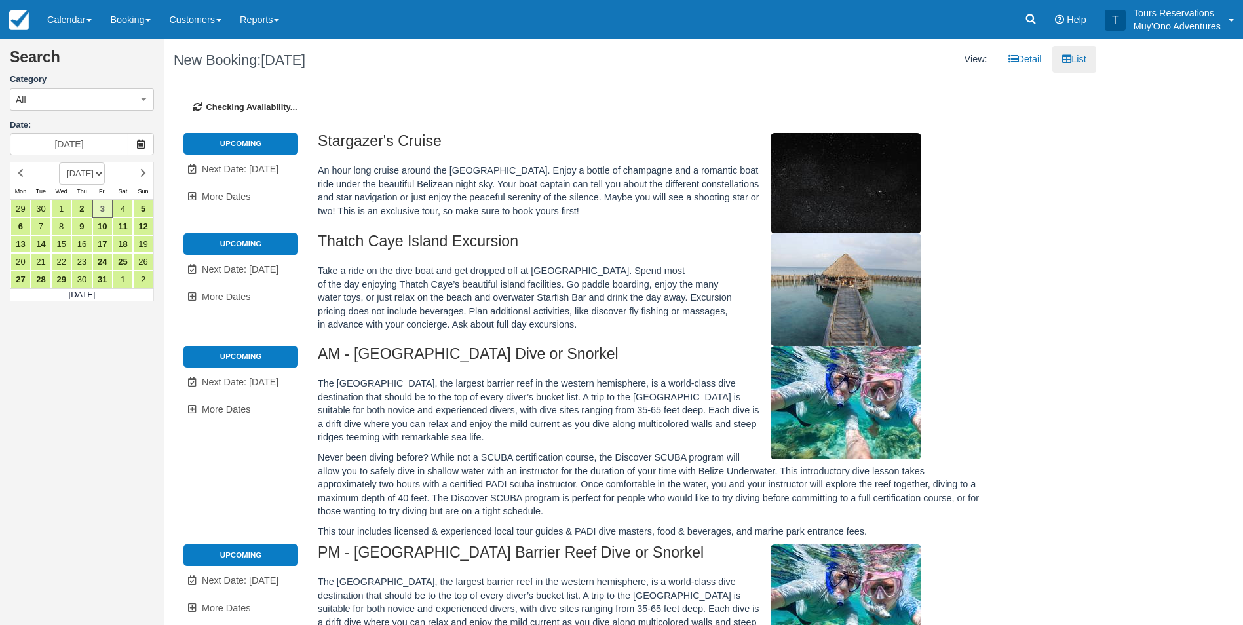
type input "10/04/25"
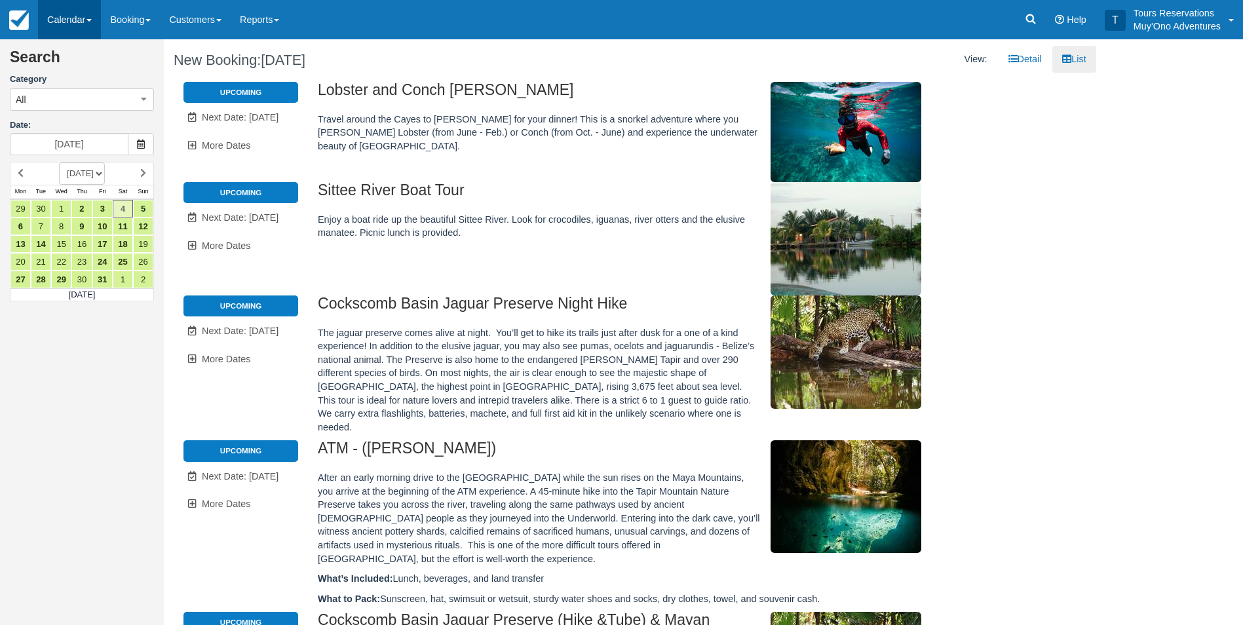
click at [80, 15] on link "Calendar" at bounding box center [69, 19] width 63 height 39
click at [94, 51] on link "Booking" at bounding box center [90, 57] width 103 height 28
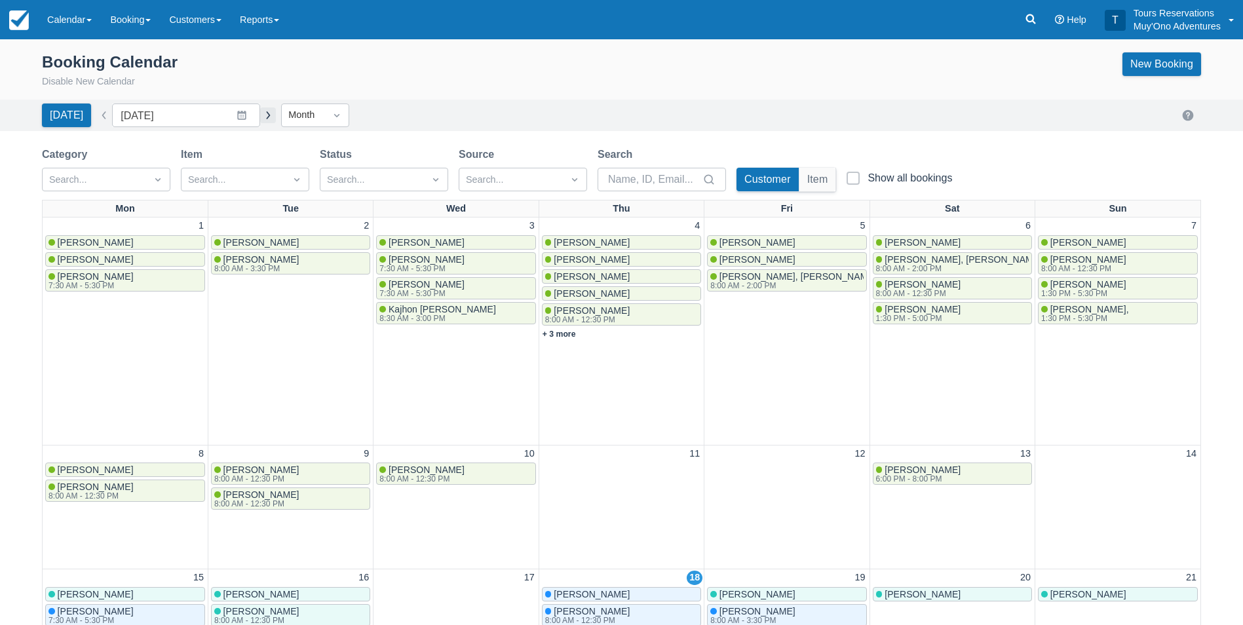
click at [260, 111] on button "button" at bounding box center [268, 115] width 16 height 16
type input "[DATE]"
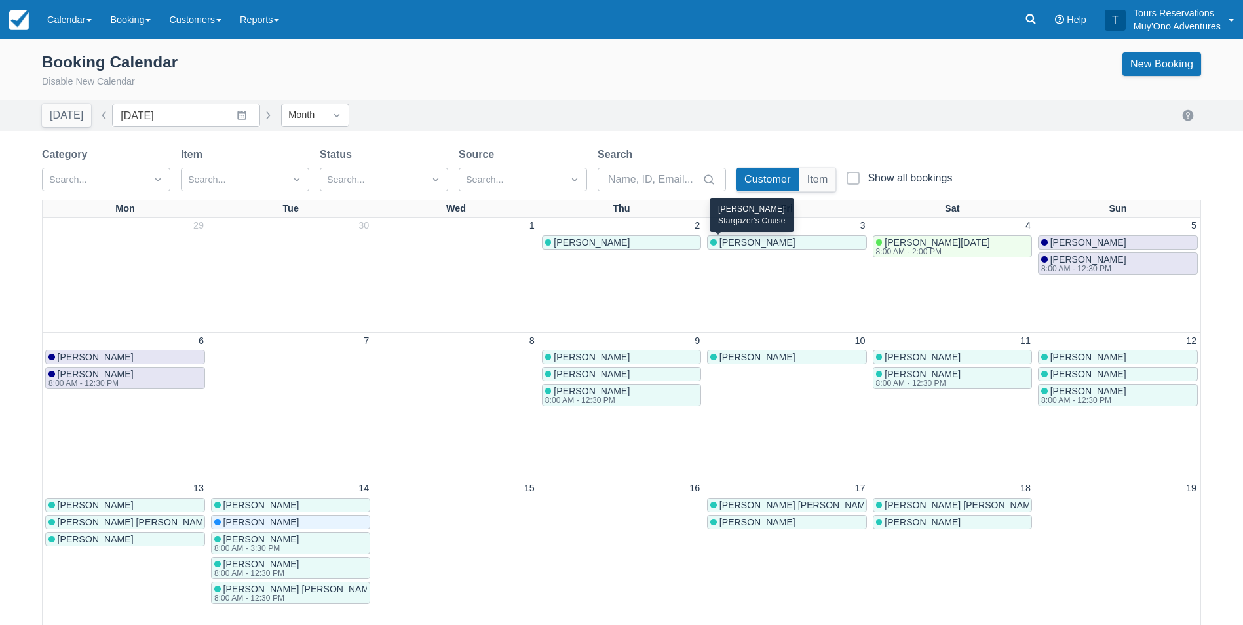
click at [764, 242] on span "[PERSON_NAME]" at bounding box center [757, 242] width 76 height 10
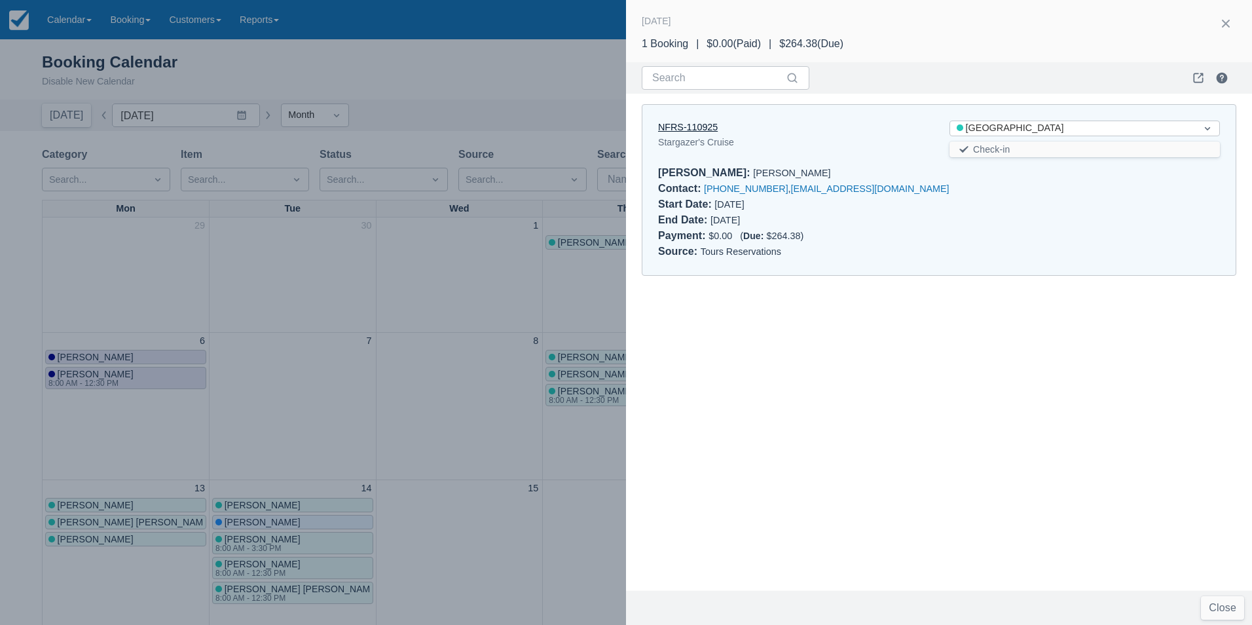
click at [696, 124] on link "NFRS-110925" at bounding box center [688, 127] width 60 height 10
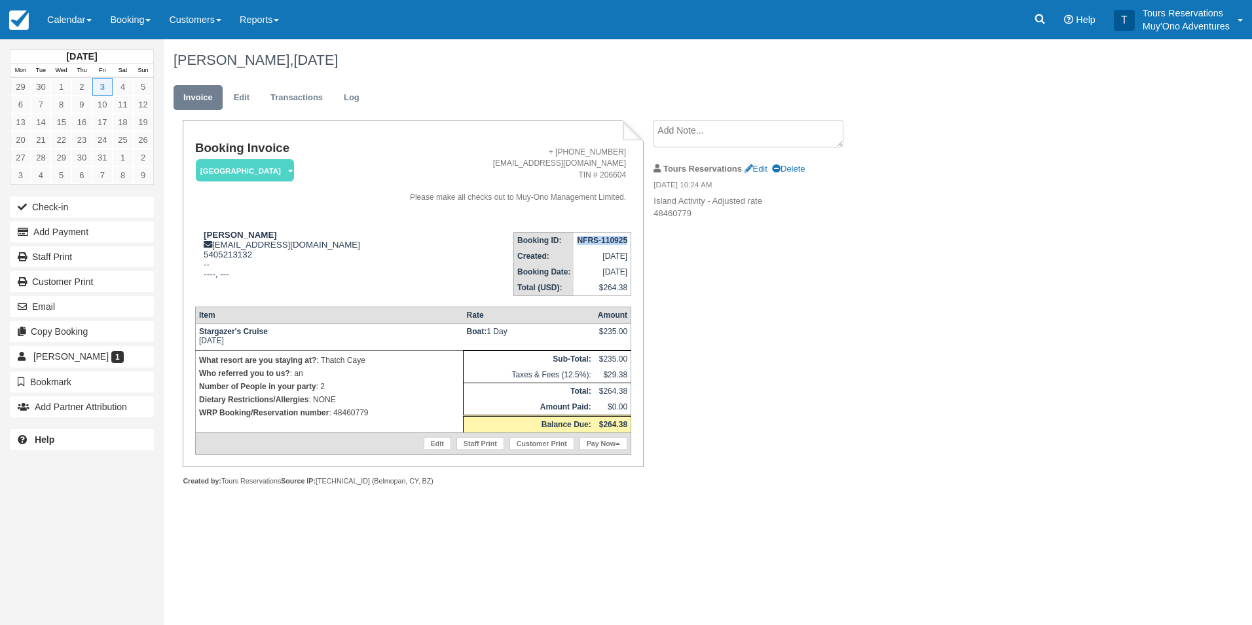
drag, startPoint x: 570, startPoint y: 240, endPoint x: 626, endPoint y: 237, distance: 56.4
click at [626, 237] on td "NFRS-110925" at bounding box center [602, 240] width 57 height 16
copy strong "NFRS-110925"
